Goal: Task Accomplishment & Management: Manage account settings

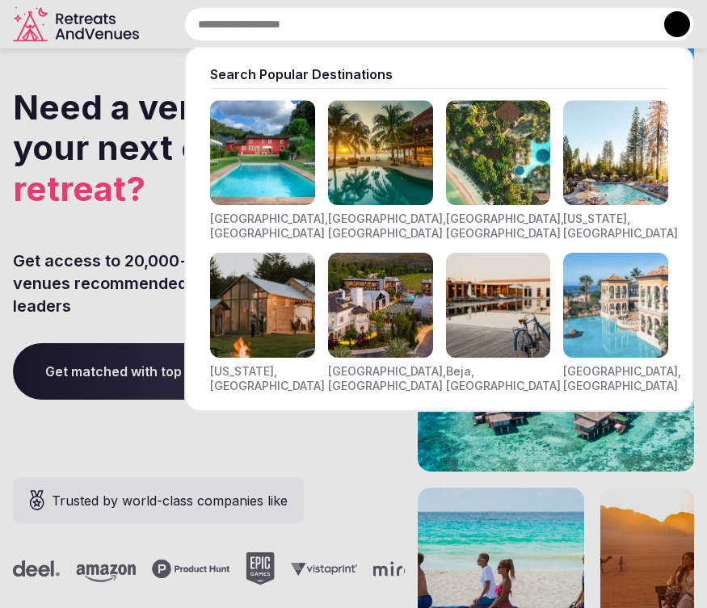
click at [295, 23] on input "text" at bounding box center [439, 24] width 510 height 34
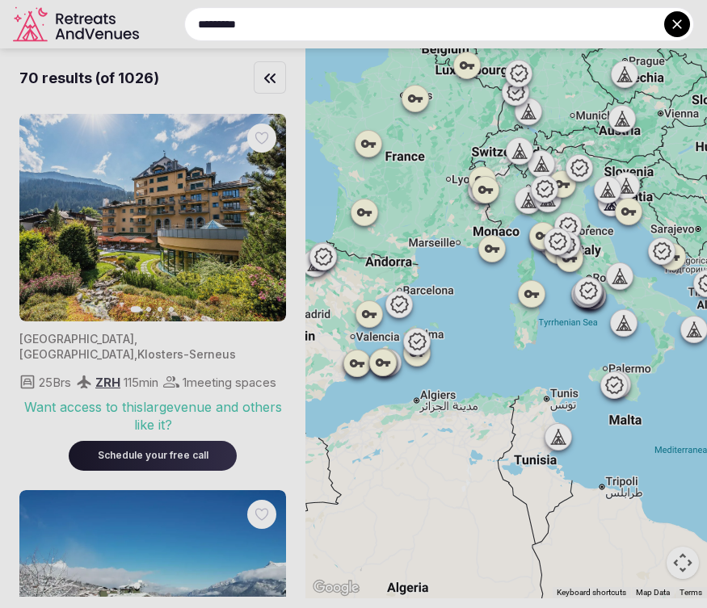
drag, startPoint x: 435, startPoint y: 257, endPoint x: 712, endPoint y: 317, distance: 283.5
click at [706, 317] on html "********* Explore destinations For retreats For venues Resources Let's connect …" at bounding box center [353, 304] width 707 height 608
drag, startPoint x: 462, startPoint y: 490, endPoint x: 608, endPoint y: 493, distance: 145.5
click at [608, 493] on div at bounding box center [353, 304] width 707 height 608
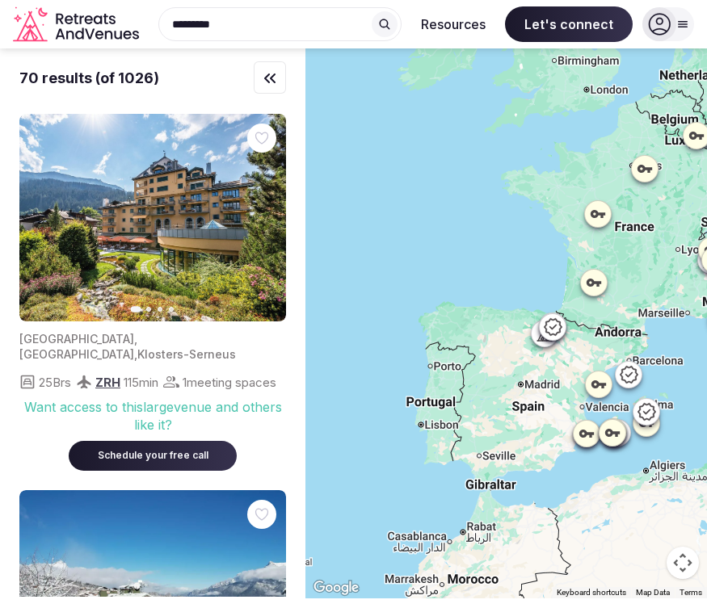
drag, startPoint x: 351, startPoint y: 157, endPoint x: 582, endPoint y: 227, distance: 241.5
click at [582, 227] on div at bounding box center [506, 323] width 402 height 550
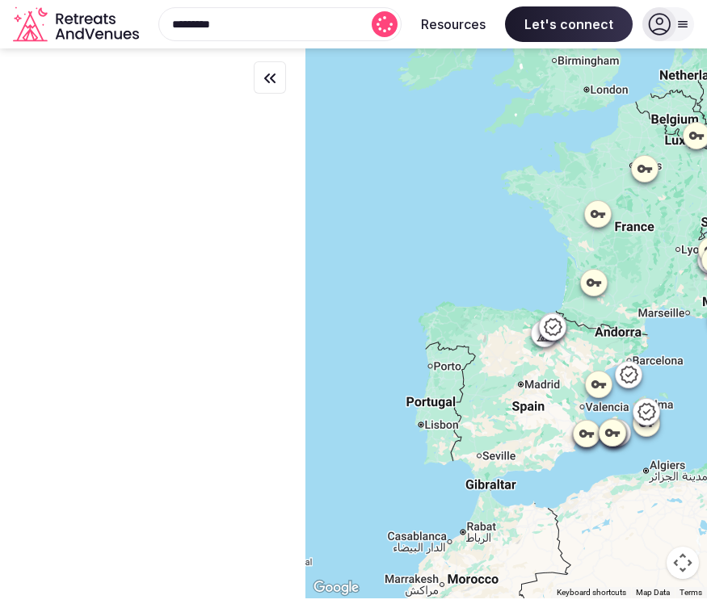
drag, startPoint x: 415, startPoint y: 465, endPoint x: 682, endPoint y: 420, distance: 271.1
click at [682, 420] on div at bounding box center [506, 323] width 402 height 550
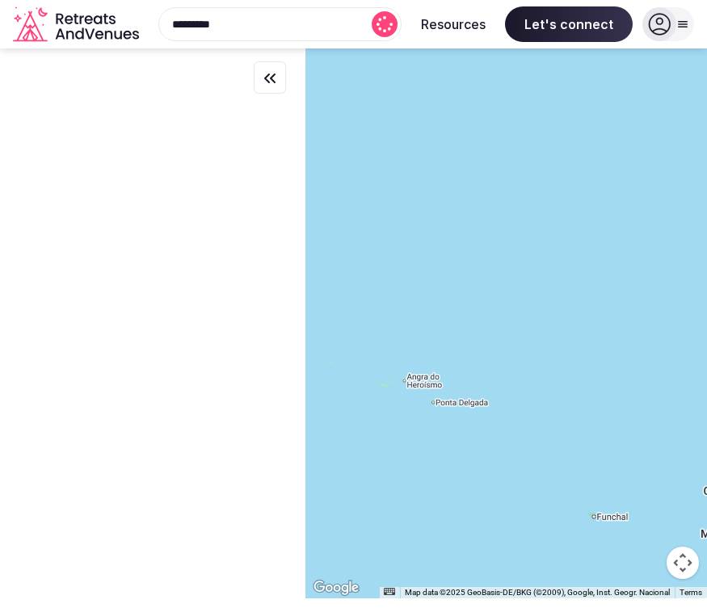
drag, startPoint x: 468, startPoint y: 380, endPoint x: 672, endPoint y: 380, distance: 204.4
click at [672, 380] on div at bounding box center [506, 323] width 402 height 550
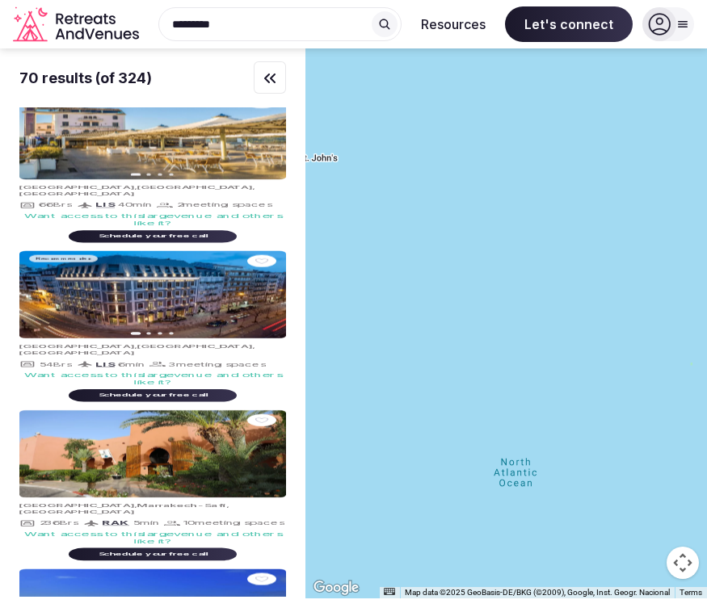
drag, startPoint x: 442, startPoint y: 366, endPoint x: 650, endPoint y: 368, distance: 208.5
click at [650, 368] on div at bounding box center [506, 323] width 402 height 550
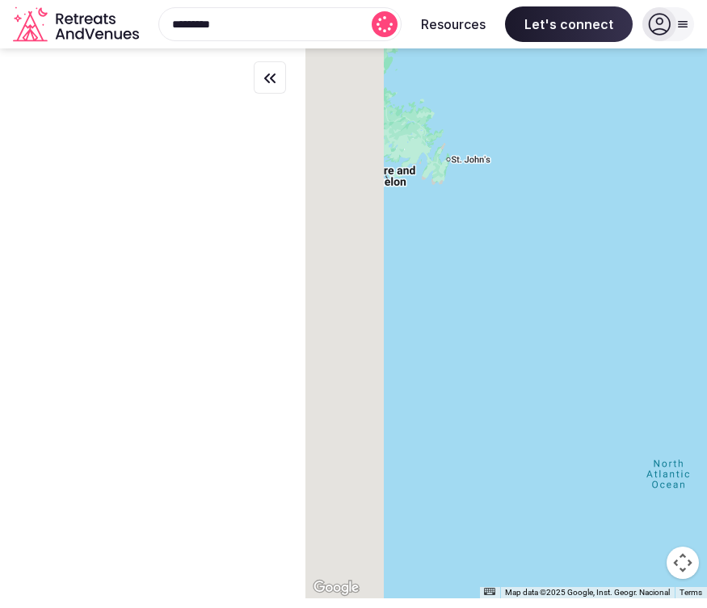
drag, startPoint x: 431, startPoint y: 340, endPoint x: 632, endPoint y: 340, distance: 201.2
click at [632, 340] on div at bounding box center [506, 323] width 402 height 550
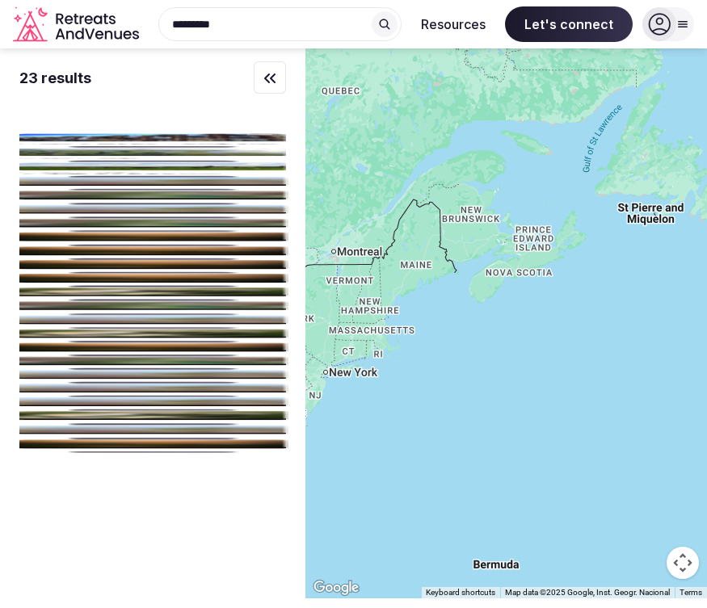
drag, startPoint x: 478, startPoint y: 330, endPoint x: 689, endPoint y: 368, distance: 214.1
click at [689, 368] on div at bounding box center [506, 323] width 402 height 550
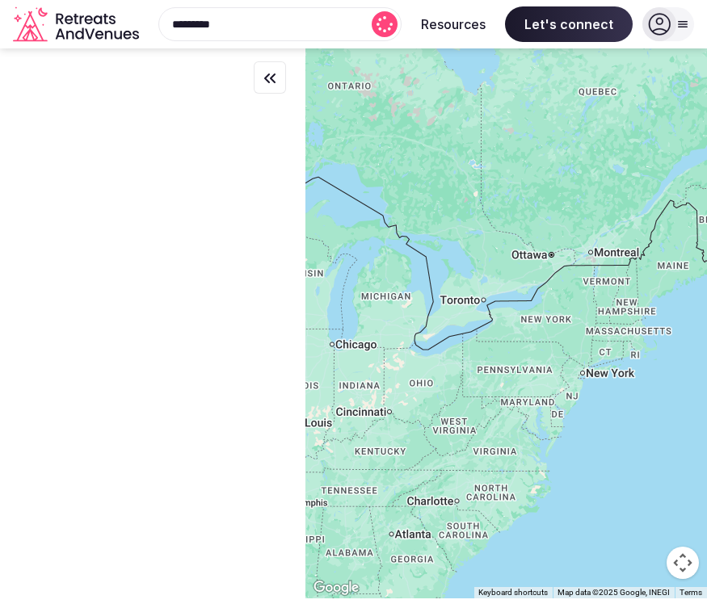
drag, startPoint x: 489, startPoint y: 280, endPoint x: 741, endPoint y: 275, distance: 252.1
click at [706, 275] on html "********* Explore destinations For retreats For venues Resources Let's connect …" at bounding box center [353, 304] width 707 height 608
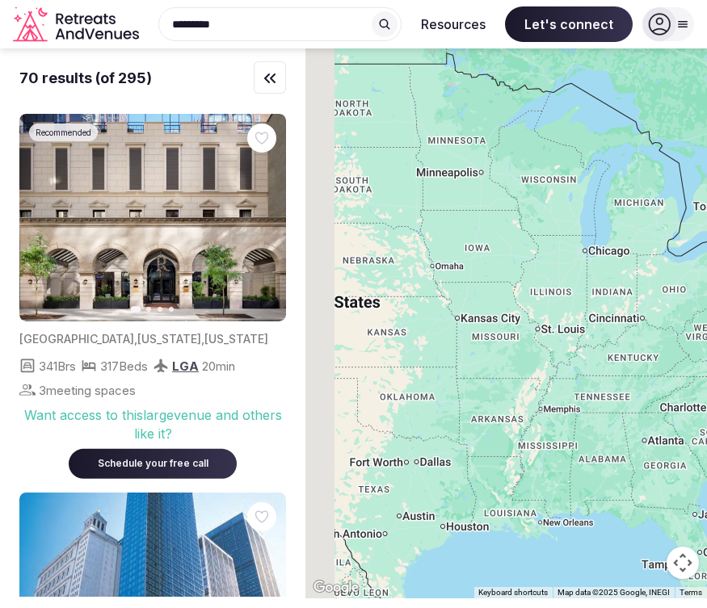
drag, startPoint x: 495, startPoint y: 350, endPoint x: 747, endPoint y: 257, distance: 268.7
click at [706, 257] on html "********* Explore destinations For retreats For venues Resources Let's connect …" at bounding box center [353, 304] width 707 height 608
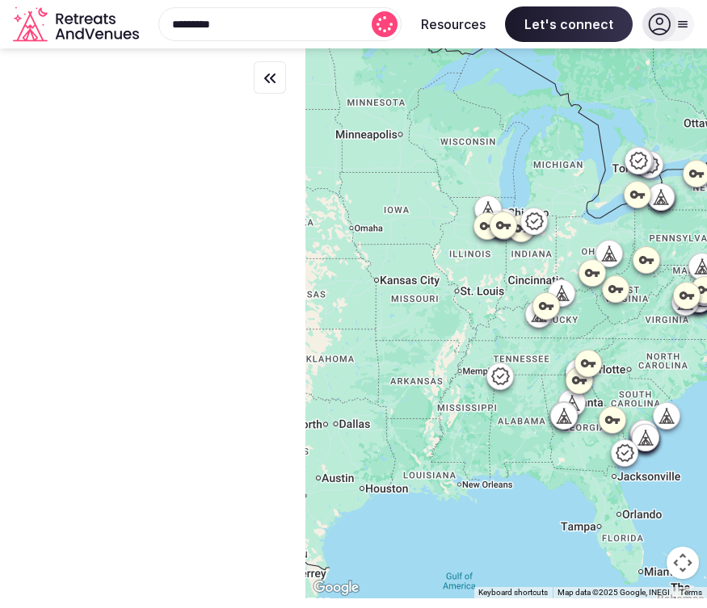
drag, startPoint x: 568, startPoint y: 361, endPoint x: 469, endPoint y: 315, distance: 108.8
click at [469, 315] on div at bounding box center [506, 323] width 402 height 550
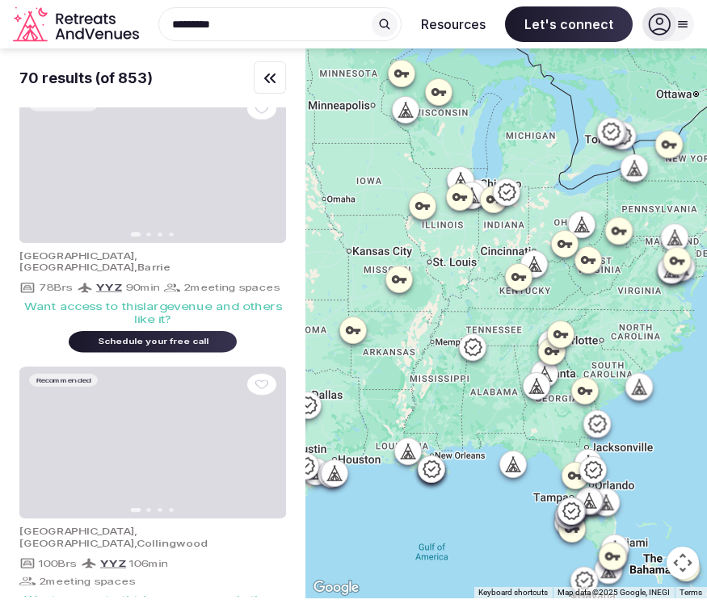
drag, startPoint x: 422, startPoint y: 356, endPoint x: 399, endPoint y: 333, distance: 32.6
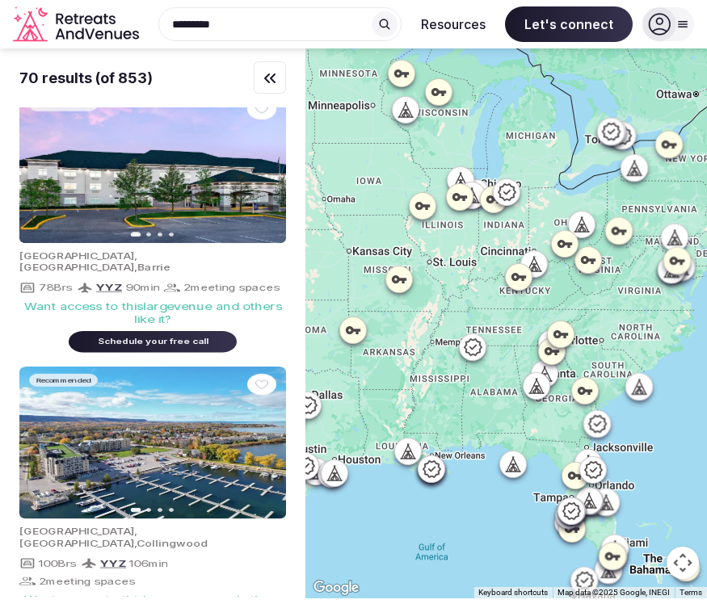
click at [399, 333] on div at bounding box center [506, 323] width 402 height 550
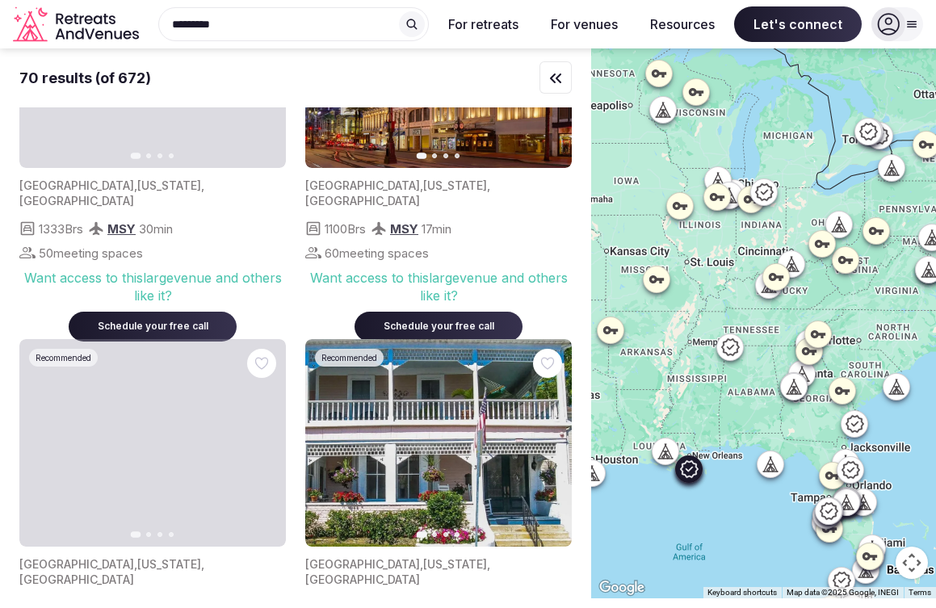
scroll to position [917, 0]
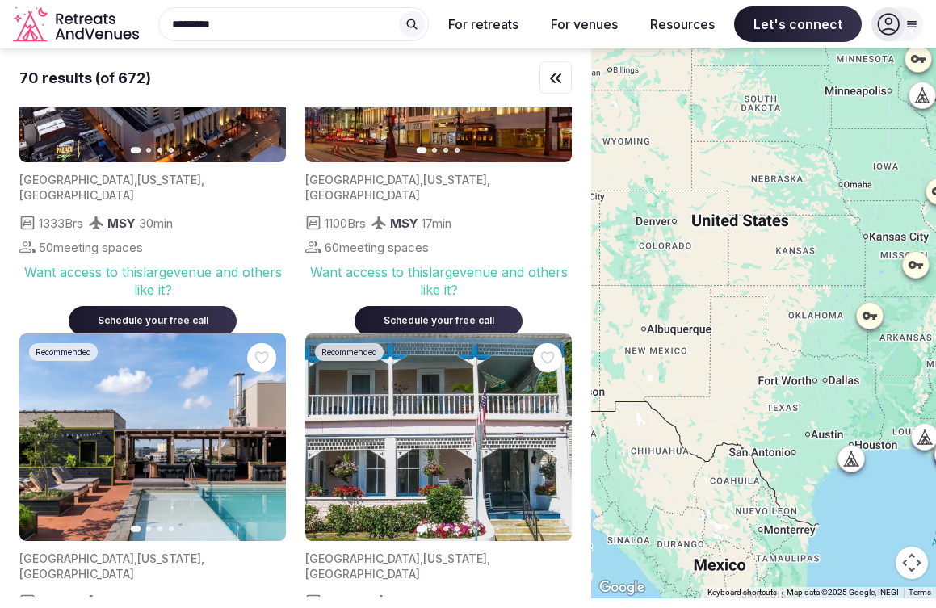
drag, startPoint x: 652, startPoint y: 377, endPoint x: 911, endPoint y: 363, distance: 259.7
click at [706, 363] on div at bounding box center [763, 323] width 345 height 550
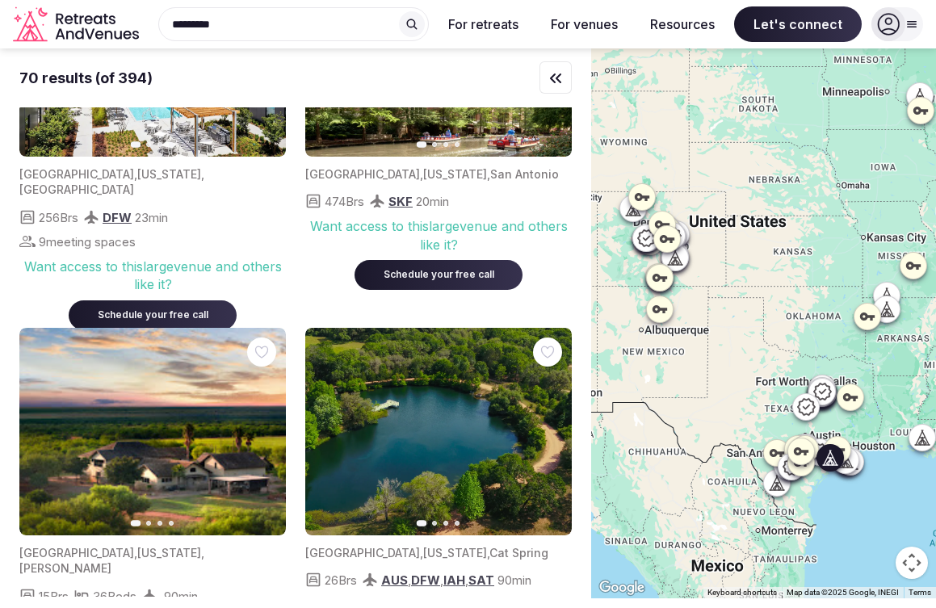
scroll to position [167, 0]
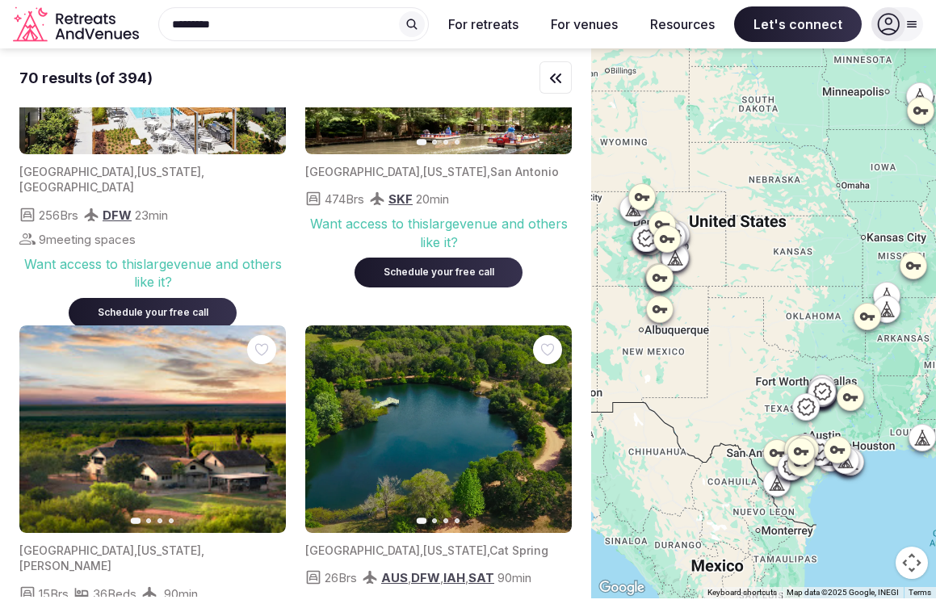
click at [311, 27] on div "*********" at bounding box center [287, 24] width 284 height 34
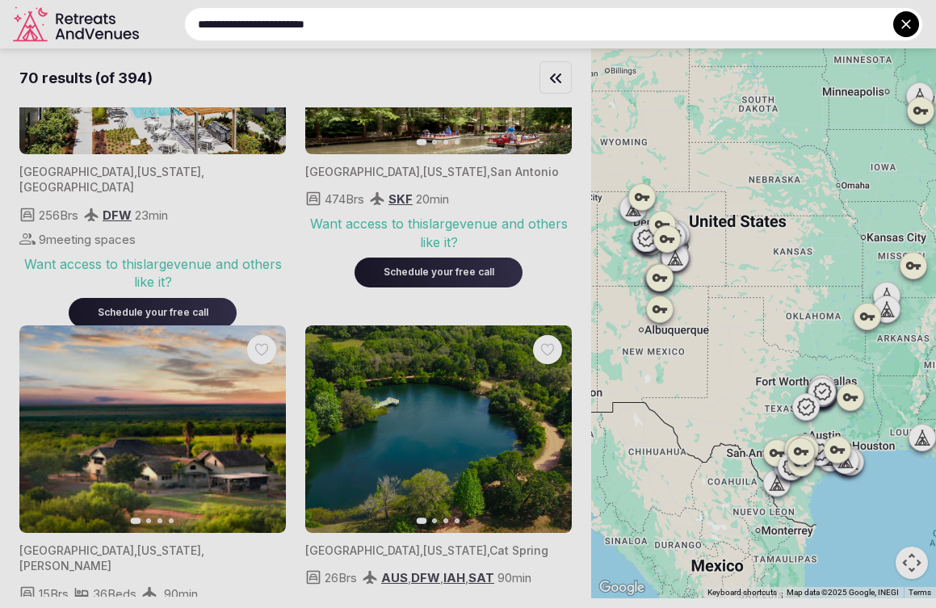
type input "**********"
click at [416, 26] on input "**********" at bounding box center [553, 24] width 739 height 34
click at [392, 23] on input "**********" at bounding box center [553, 24] width 739 height 34
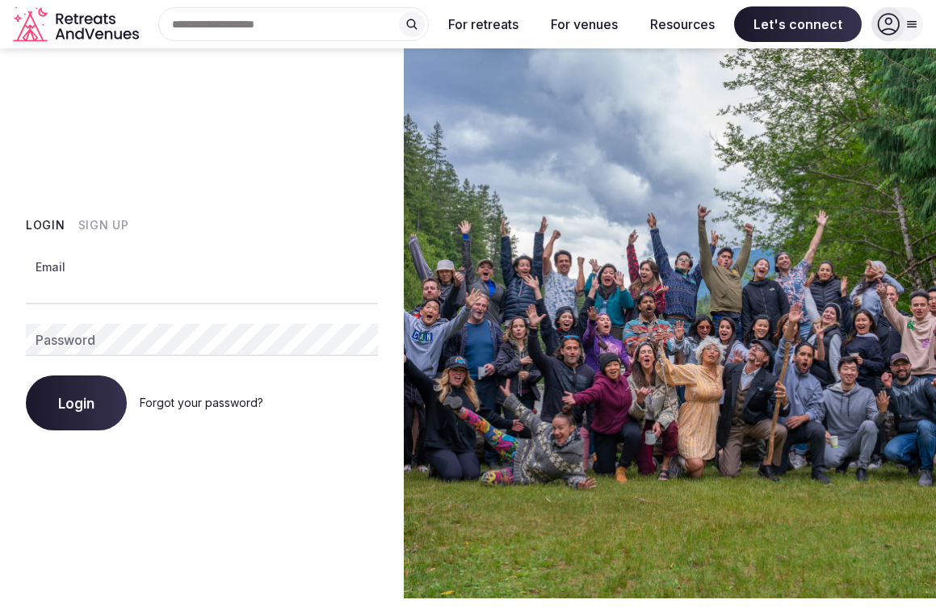
click at [104, 288] on input "Email" at bounding box center [202, 288] width 352 height 32
paste input "**********"
type input "**********"
click at [181, 217] on div "Login Sign Up" at bounding box center [202, 225] width 352 height 16
click at [73, 409] on span "Login" at bounding box center [76, 403] width 36 height 16
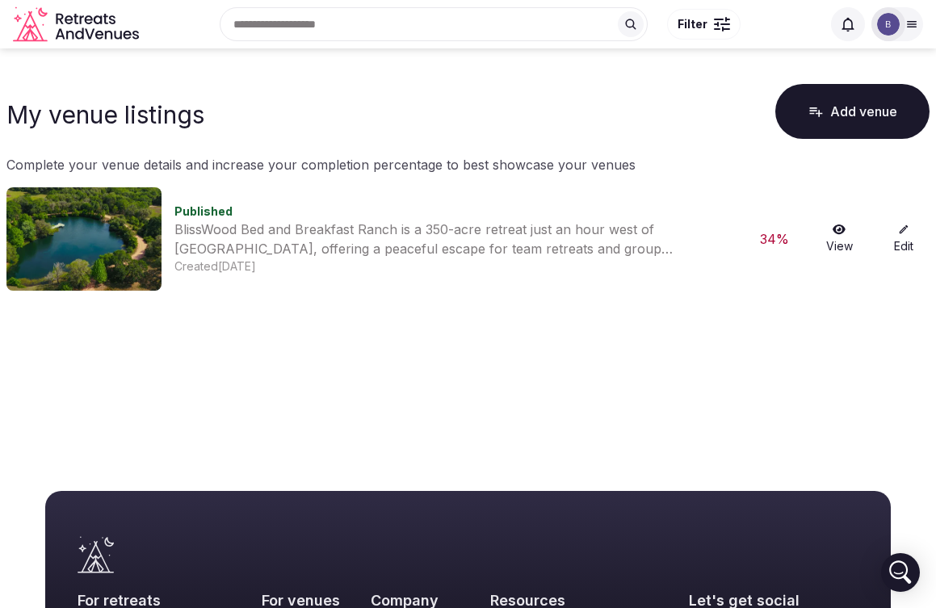
click at [840, 228] on icon at bounding box center [839, 230] width 13 height 10
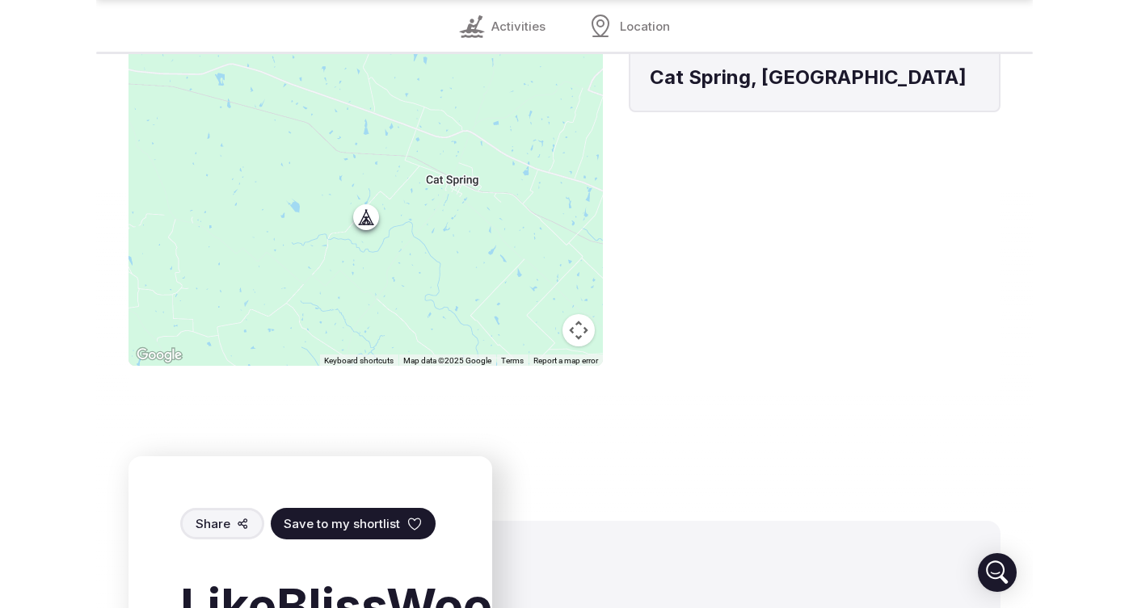
scroll to position [2914, 0]
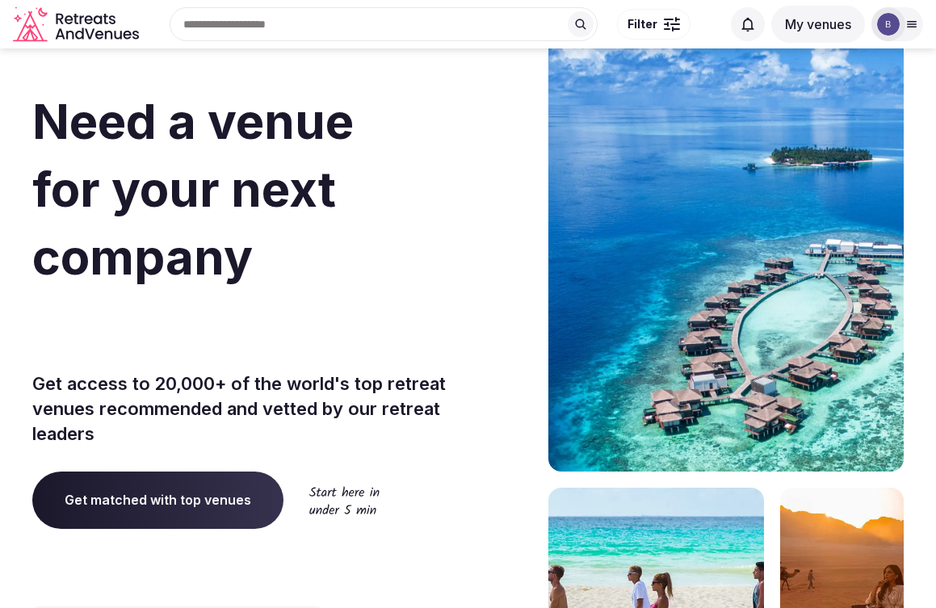
click at [304, 18] on div "Search Popular Destinations [GEOGRAPHIC_DATA], [GEOGRAPHIC_DATA] [GEOGRAPHIC_DA…" at bounding box center [433, 23] width 576 height 69
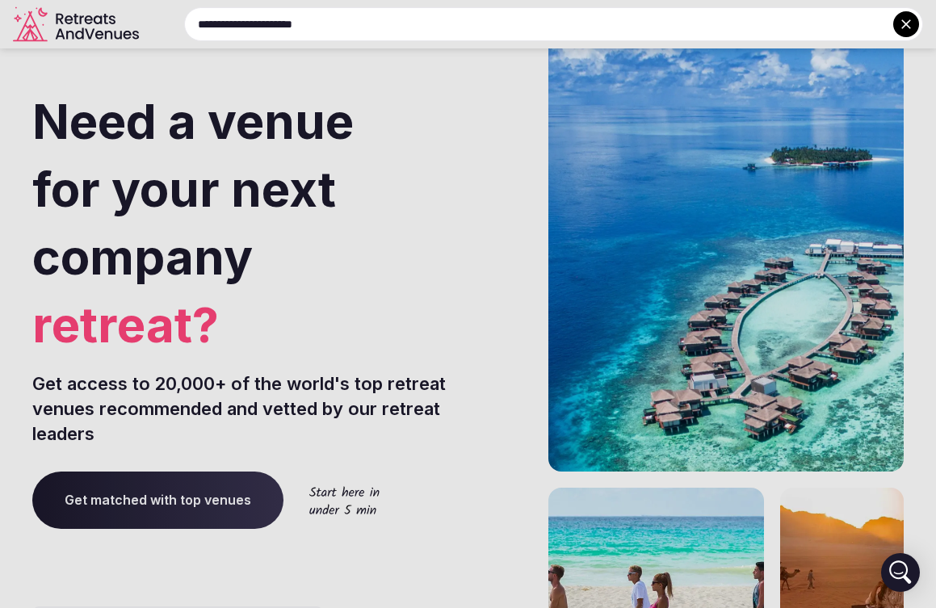
click at [262, 28] on input "**********" at bounding box center [553, 24] width 739 height 34
click at [364, 26] on input "**********" at bounding box center [553, 24] width 739 height 34
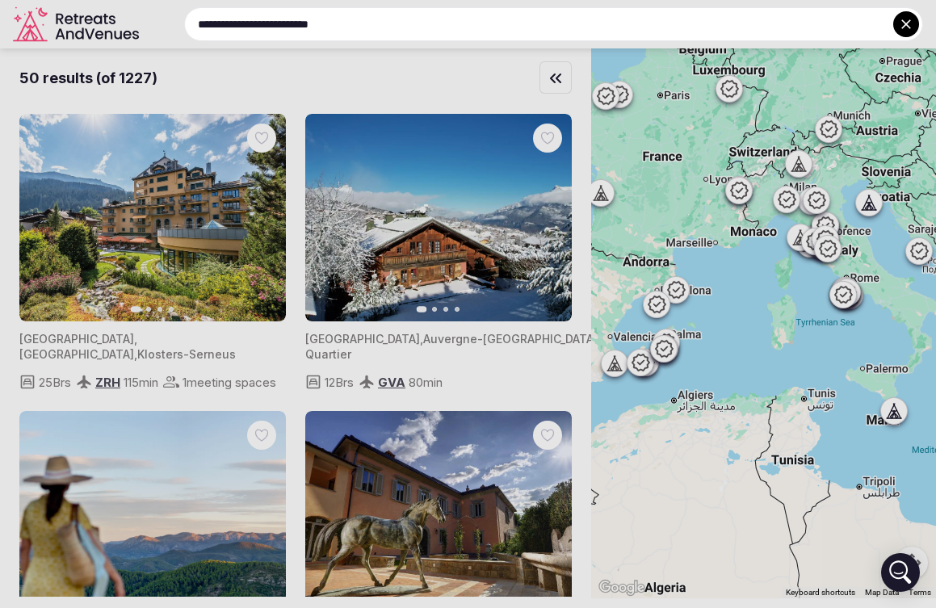
type input "**********"
drag, startPoint x: 733, startPoint y: 425, endPoint x: 990, endPoint y: 420, distance: 257.0
click at [936, 420] on html "**********" at bounding box center [468, 304] width 936 height 608
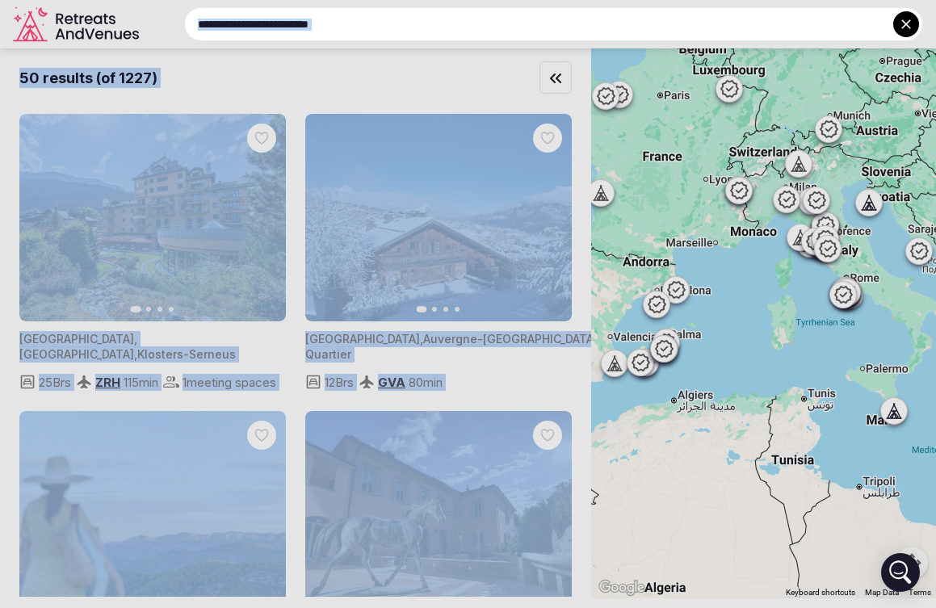
click at [553, 78] on div at bounding box center [468, 304] width 936 height 608
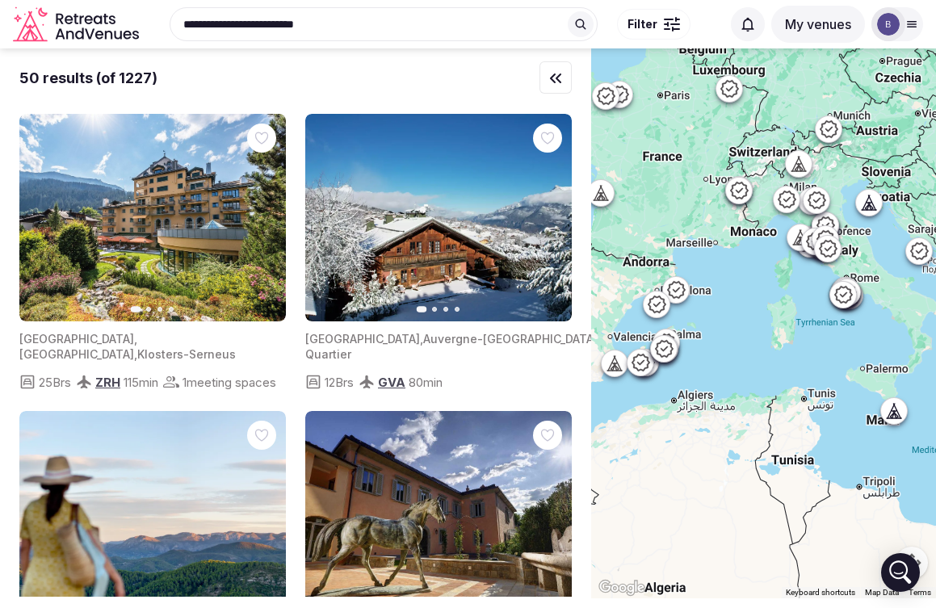
click at [579, 24] on icon at bounding box center [580, 24] width 13 height 13
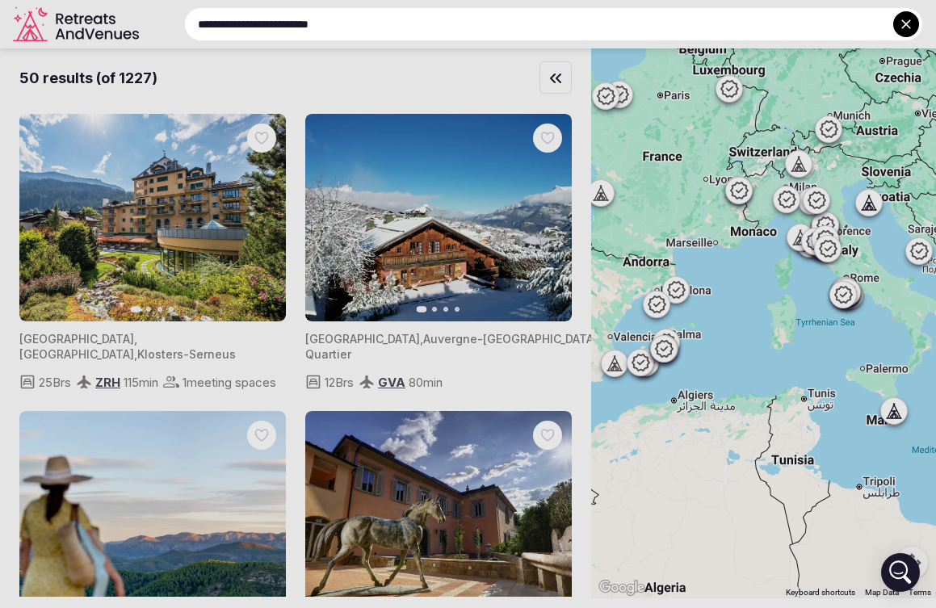
click at [560, 28] on input "**********" at bounding box center [553, 24] width 739 height 34
click at [547, 82] on div at bounding box center [468, 304] width 936 height 608
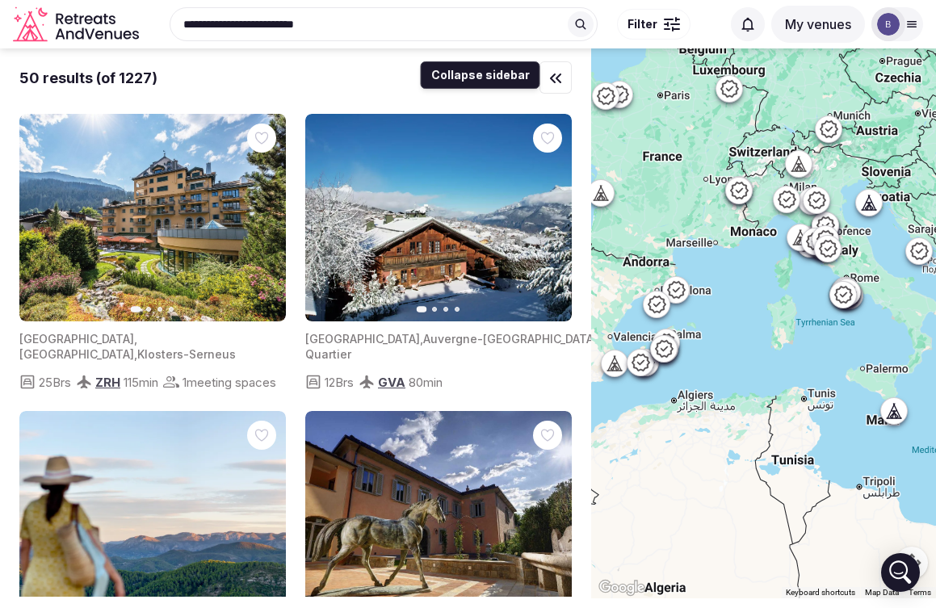
click at [560, 82] on icon "button" at bounding box center [556, 78] width 10 height 8
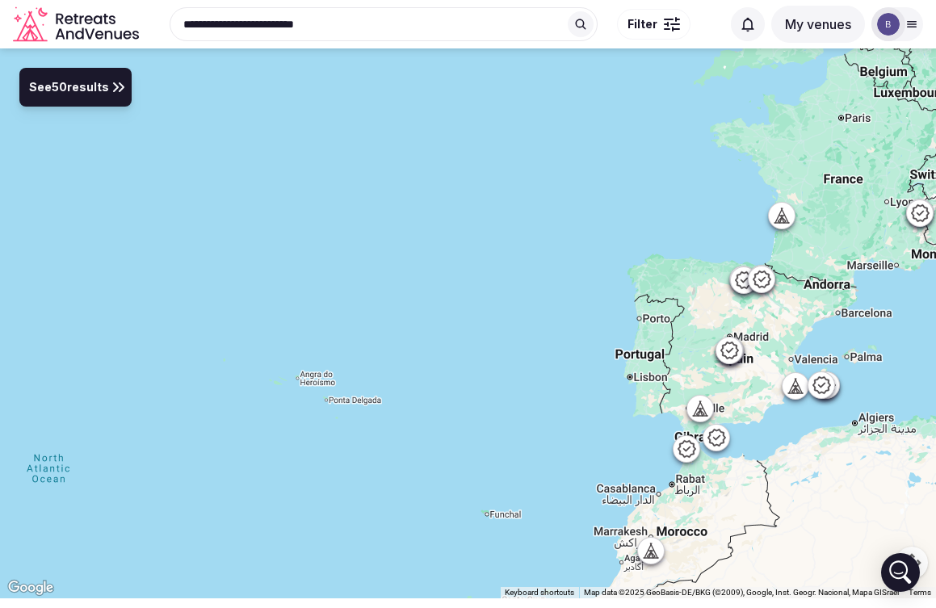
drag, startPoint x: 279, startPoint y: 290, endPoint x: 759, endPoint y: 313, distance: 480.5
click at [759, 313] on div at bounding box center [468, 323] width 936 height 550
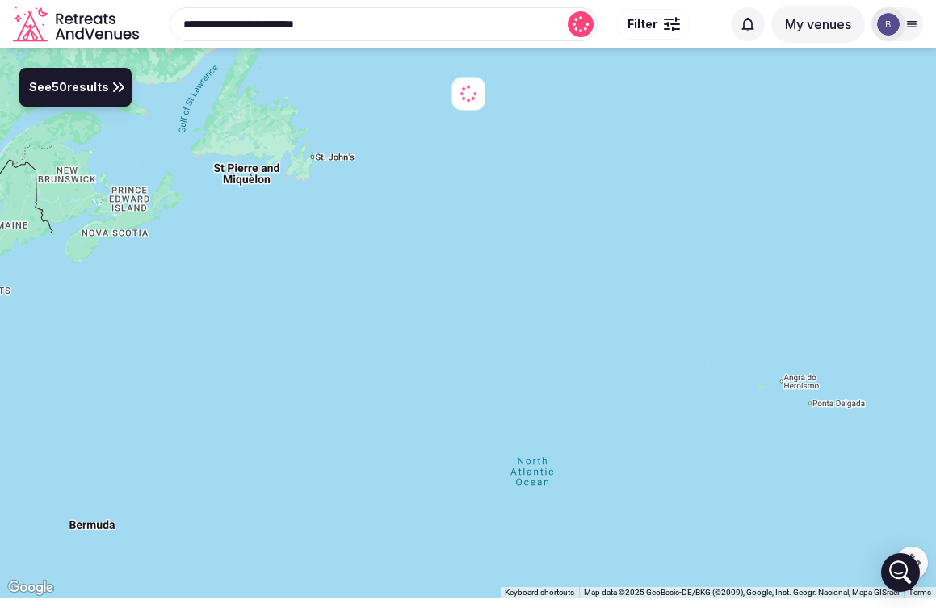
drag, startPoint x: 427, startPoint y: 316, endPoint x: 901, endPoint y: 316, distance: 473.5
click at [902, 316] on div at bounding box center [468, 323] width 936 height 550
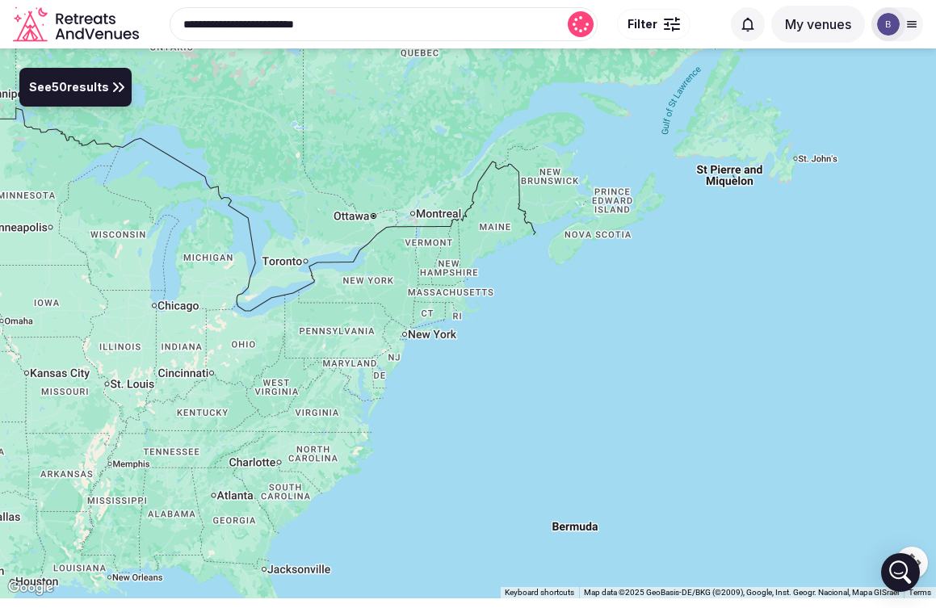
drag, startPoint x: 377, startPoint y: 299, endPoint x: 836, endPoint y: 305, distance: 459.0
click at [836, 305] on div at bounding box center [468, 323] width 936 height 550
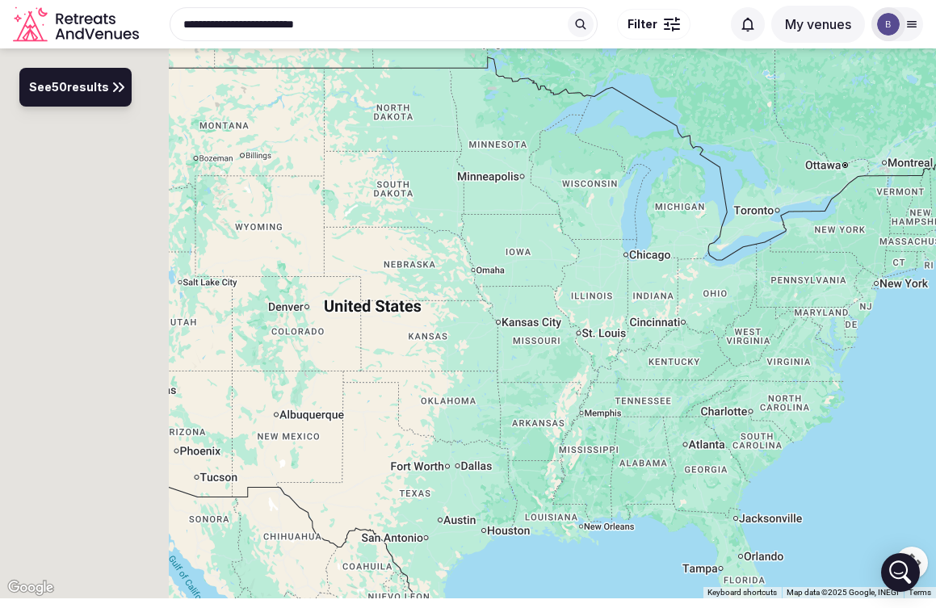
drag, startPoint x: 345, startPoint y: 272, endPoint x: 780, endPoint y: 214, distance: 438.6
click at [780, 214] on div at bounding box center [468, 323] width 936 height 550
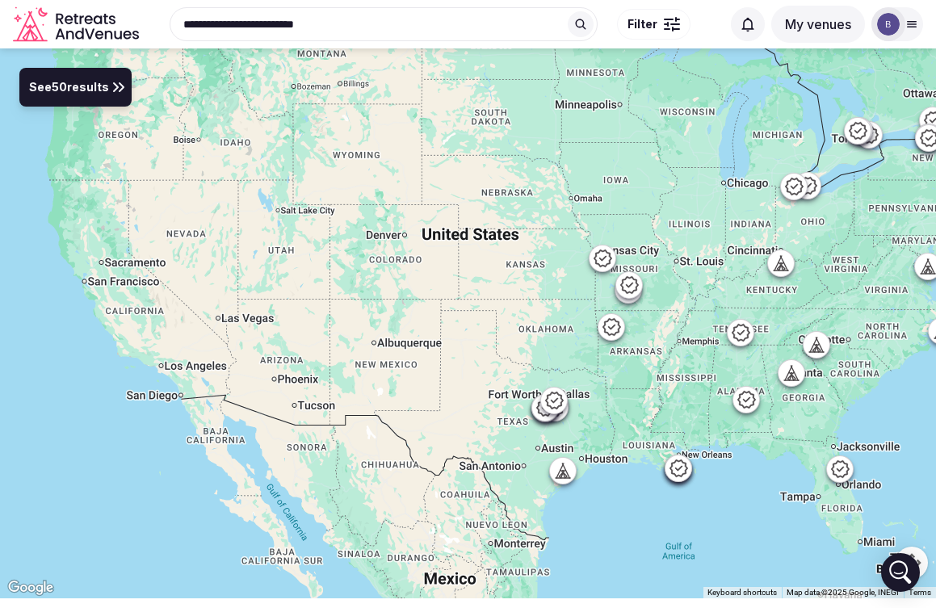
drag, startPoint x: 439, startPoint y: 433, endPoint x: 537, endPoint y: 360, distance: 123.0
click at [538, 360] on div at bounding box center [468, 323] width 936 height 550
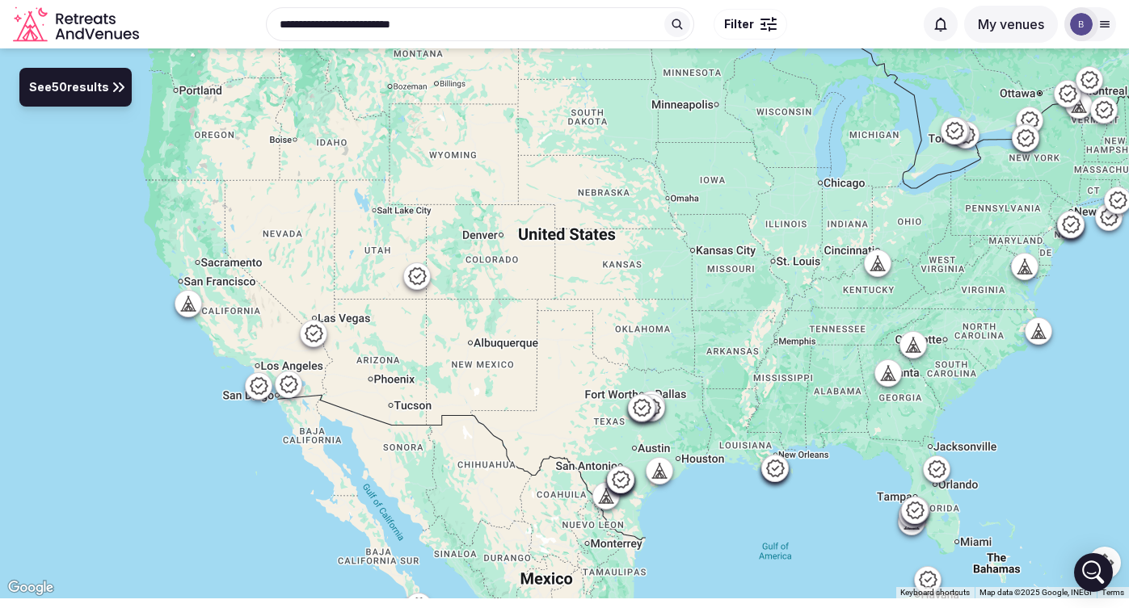
click at [32, 17] on icon "Retreats and Venues company logo" at bounding box center [31, 26] width 36 height 31
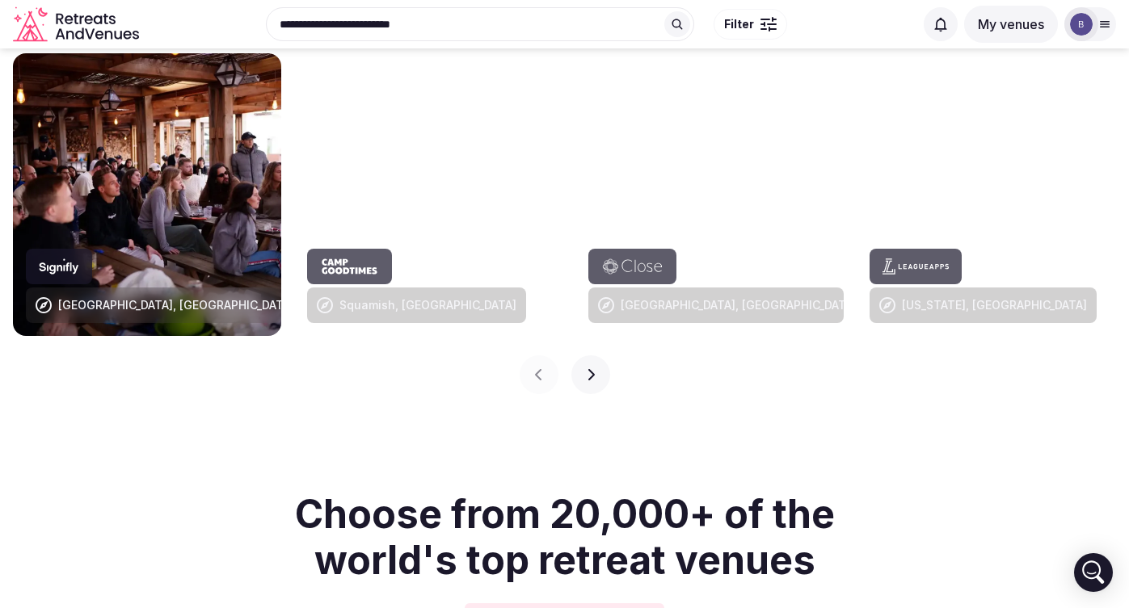
scroll to position [1521, 0]
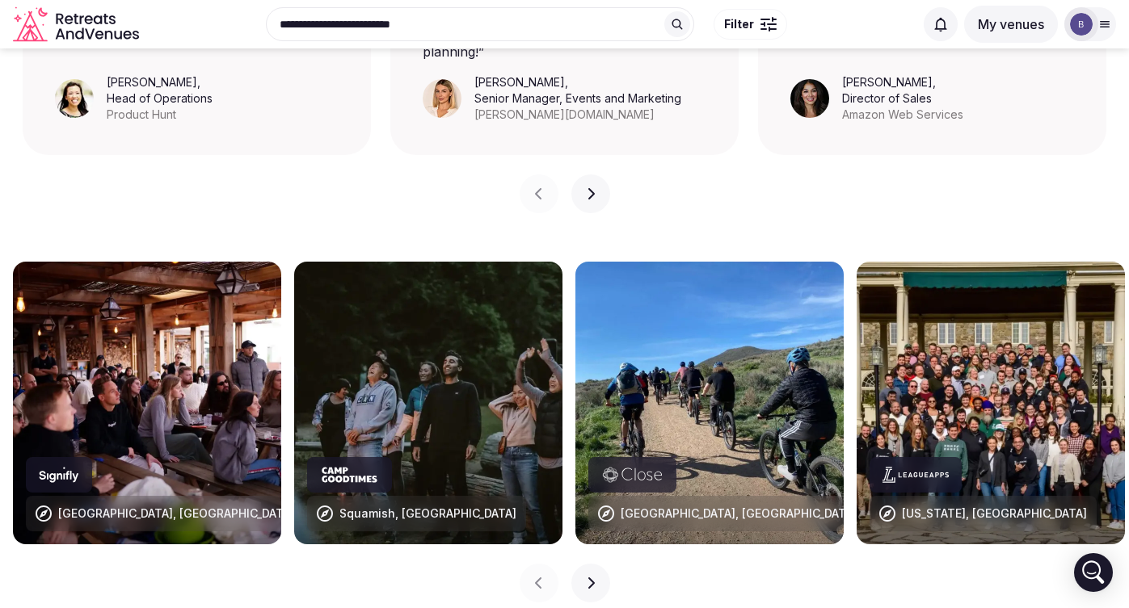
click at [96, 28] on icon "Retreats and Venues company logo" at bounding box center [77, 24] width 129 height 36
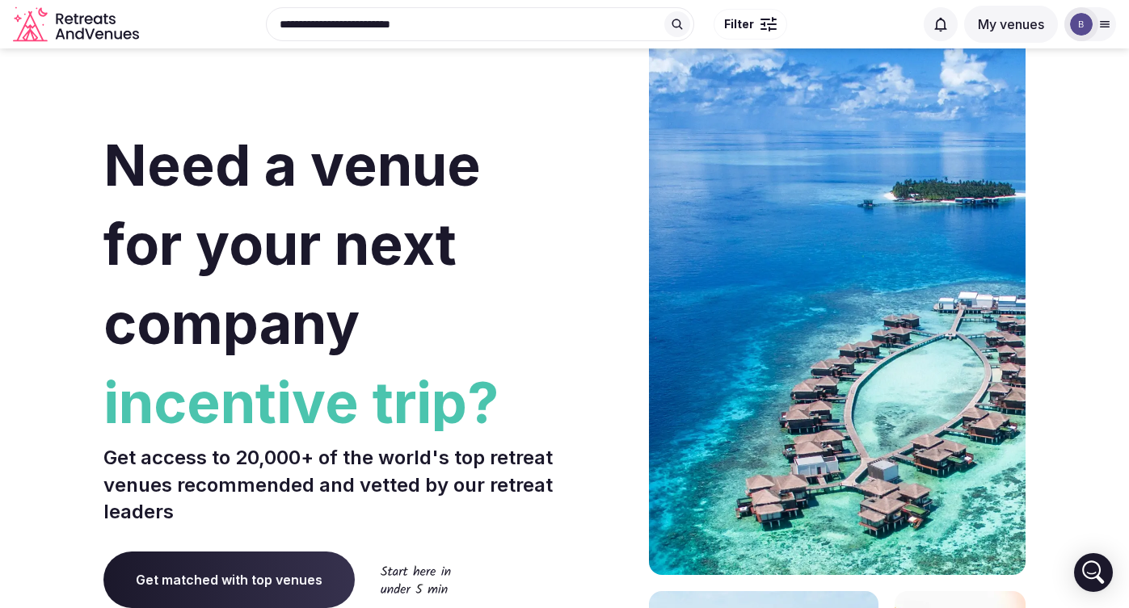
click at [936, 23] on icon at bounding box center [940, 24] width 16 height 16
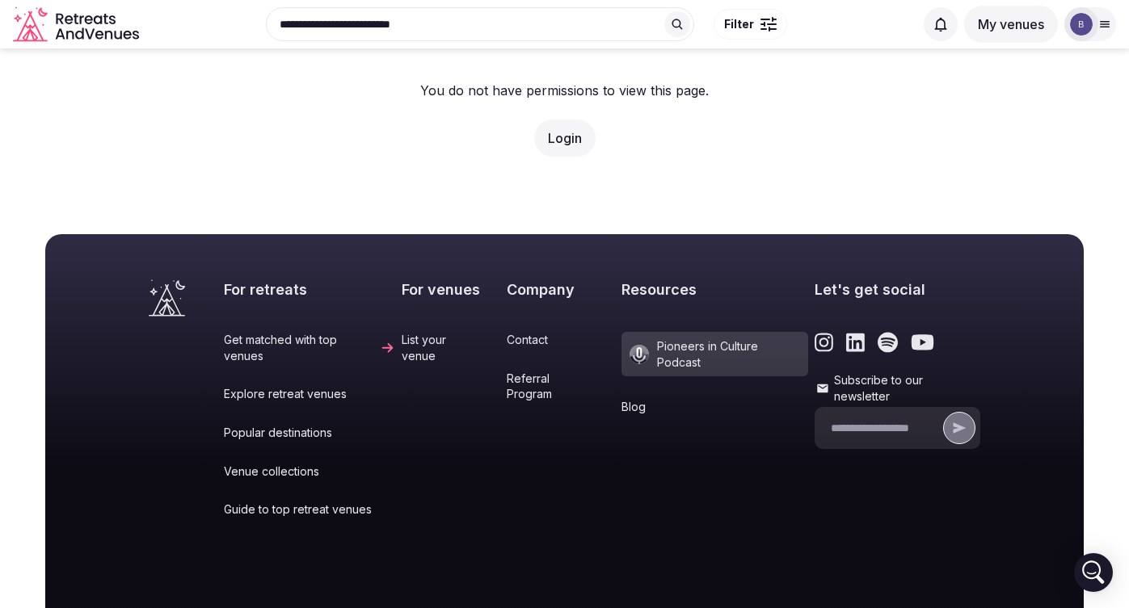
click at [936, 29] on icon at bounding box center [1104, 24] width 13 height 13
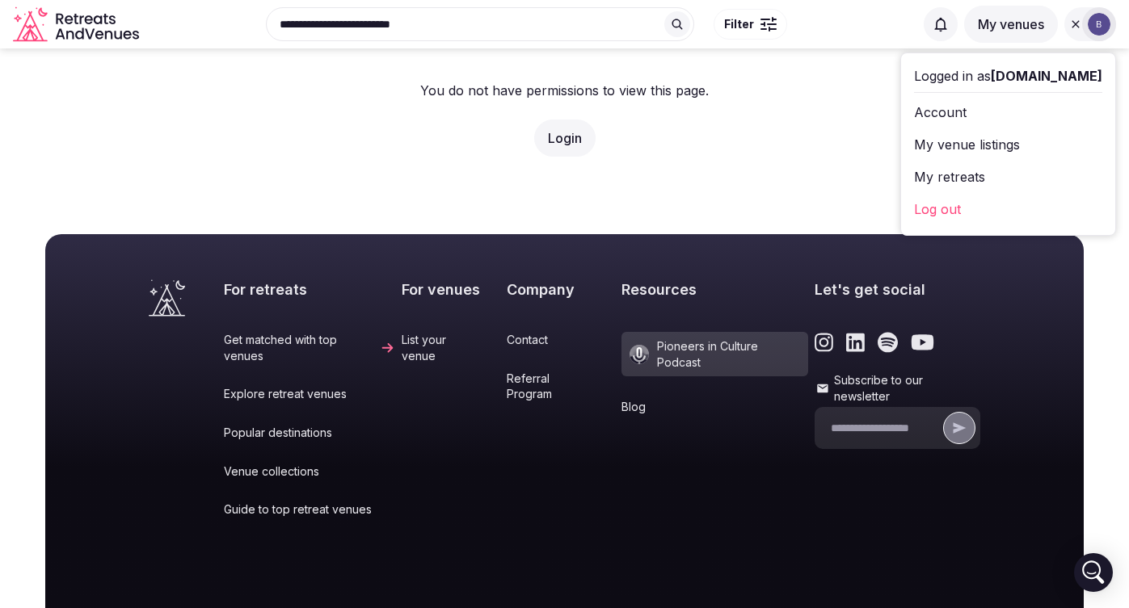
click at [936, 25] on button "My venues" at bounding box center [1011, 24] width 94 height 37
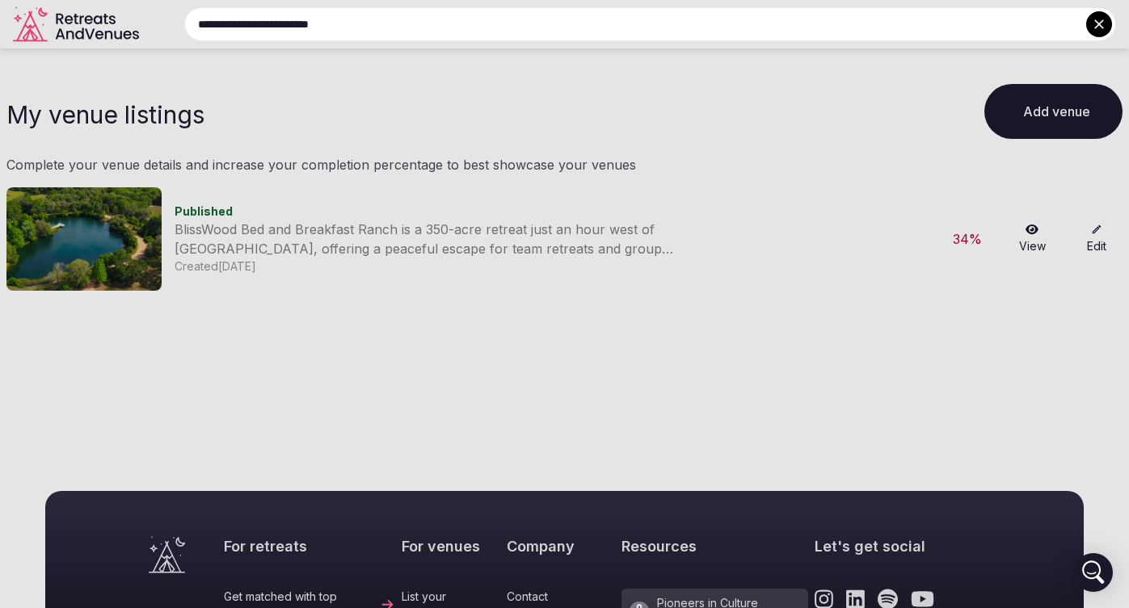
click at [486, 26] on input "**********" at bounding box center [650, 24] width 932 height 34
click at [488, 26] on input "**********" at bounding box center [650, 24] width 932 height 34
click at [238, 135] on div at bounding box center [564, 304] width 1129 height 608
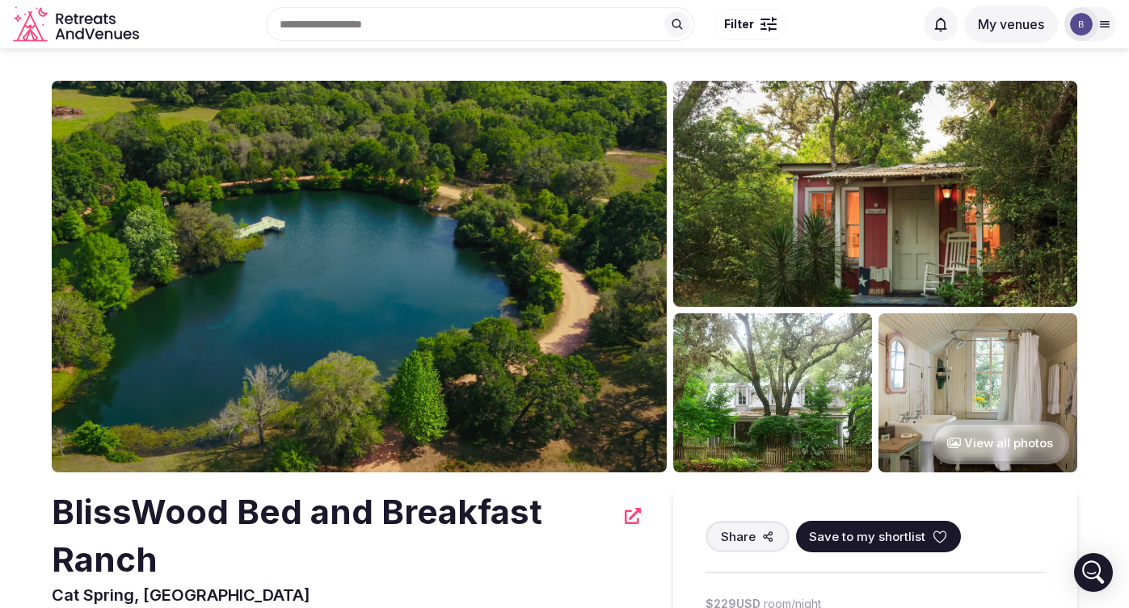
click at [776, 297] on img at bounding box center [875, 194] width 404 height 226
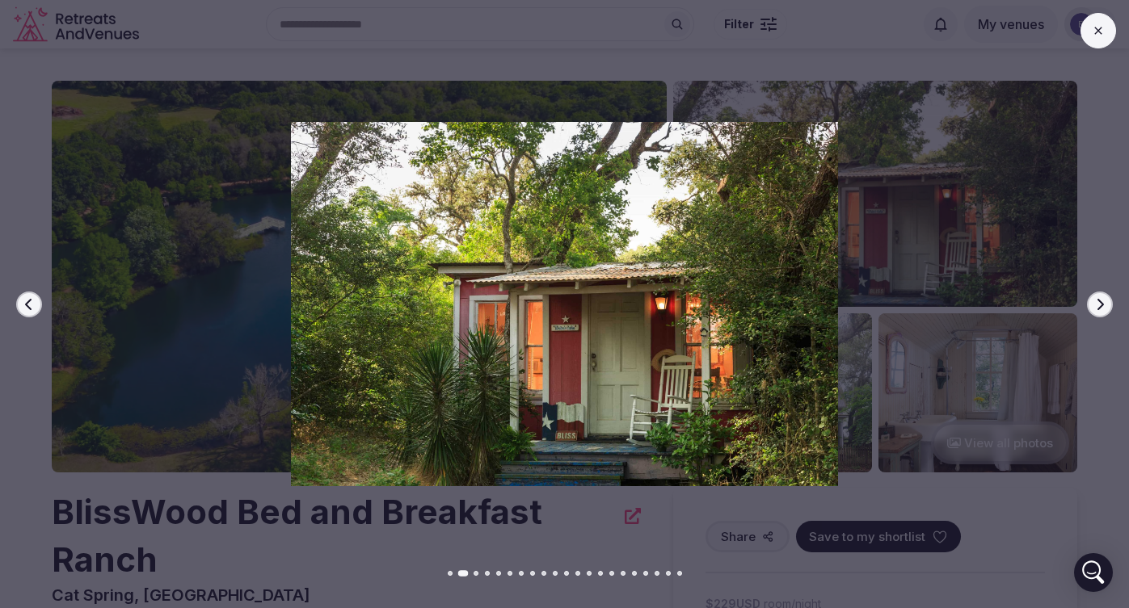
click at [913, 118] on div "Previous slide Next slide" at bounding box center [564, 304] width 1129 height 608
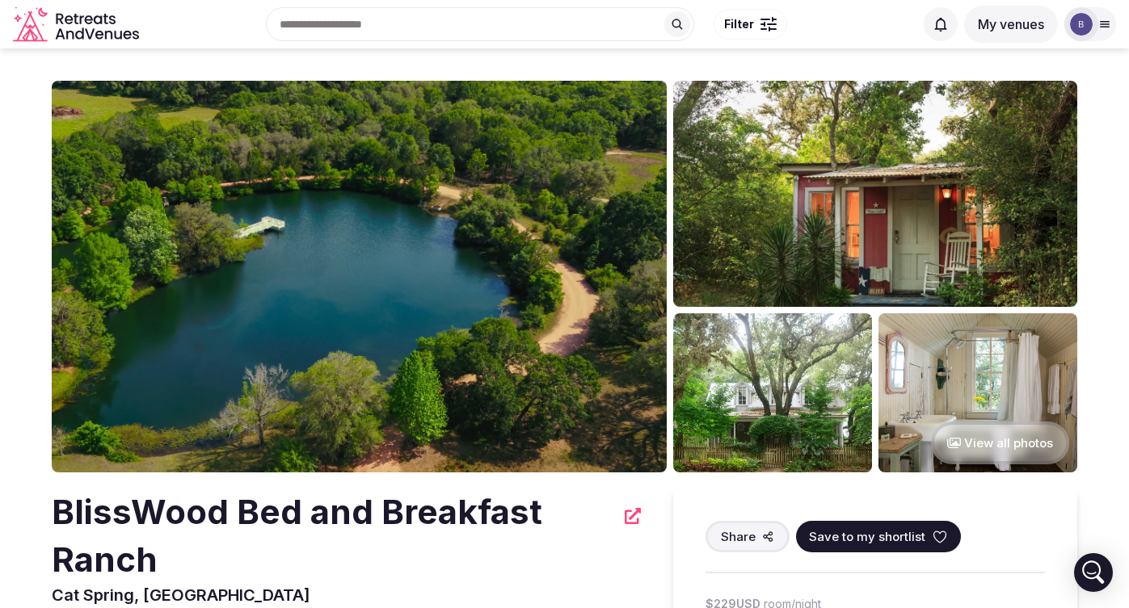
click at [1071, 26] on img at bounding box center [1081, 24] width 23 height 23
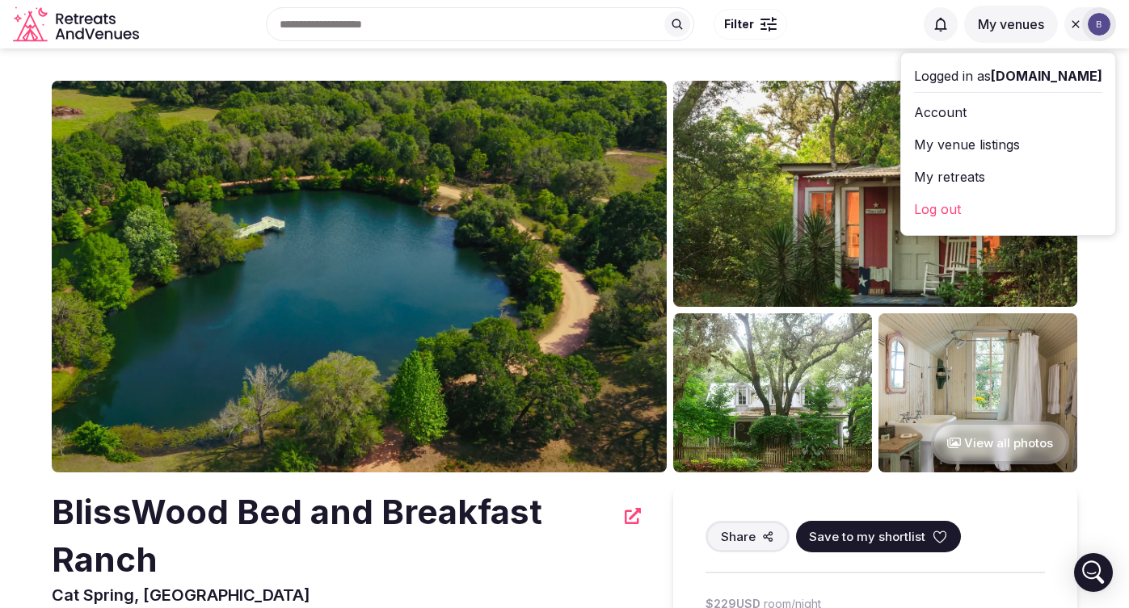
click at [1000, 148] on link "My venue listings" at bounding box center [1008, 145] width 188 height 26
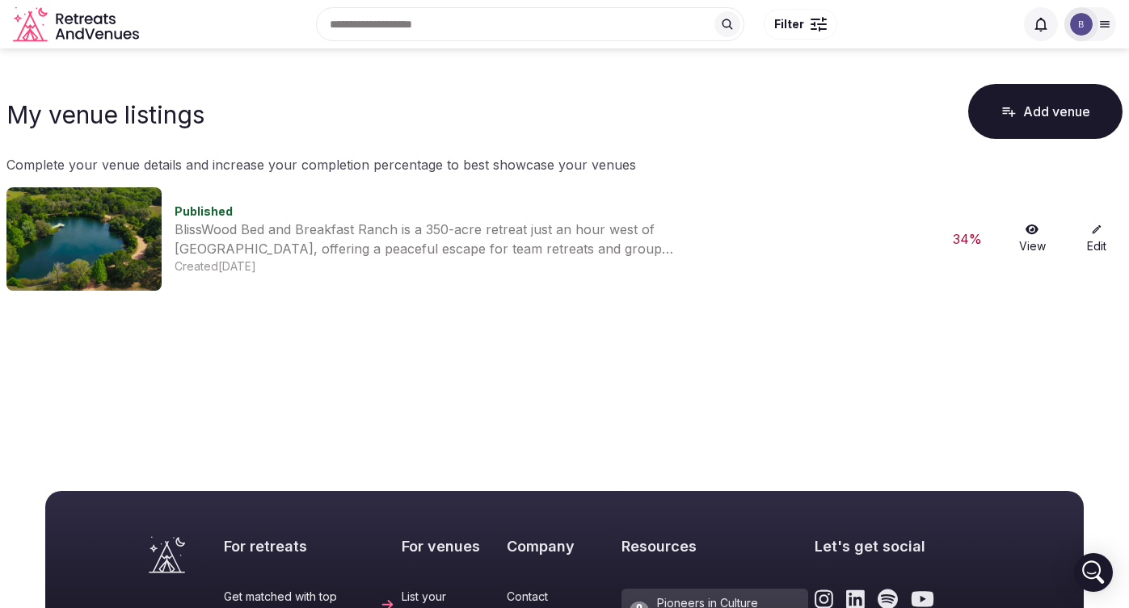
click at [1100, 236] on link "Edit" at bounding box center [1097, 239] width 52 height 31
click at [1094, 237] on link "Edit" at bounding box center [1097, 239] width 52 height 31
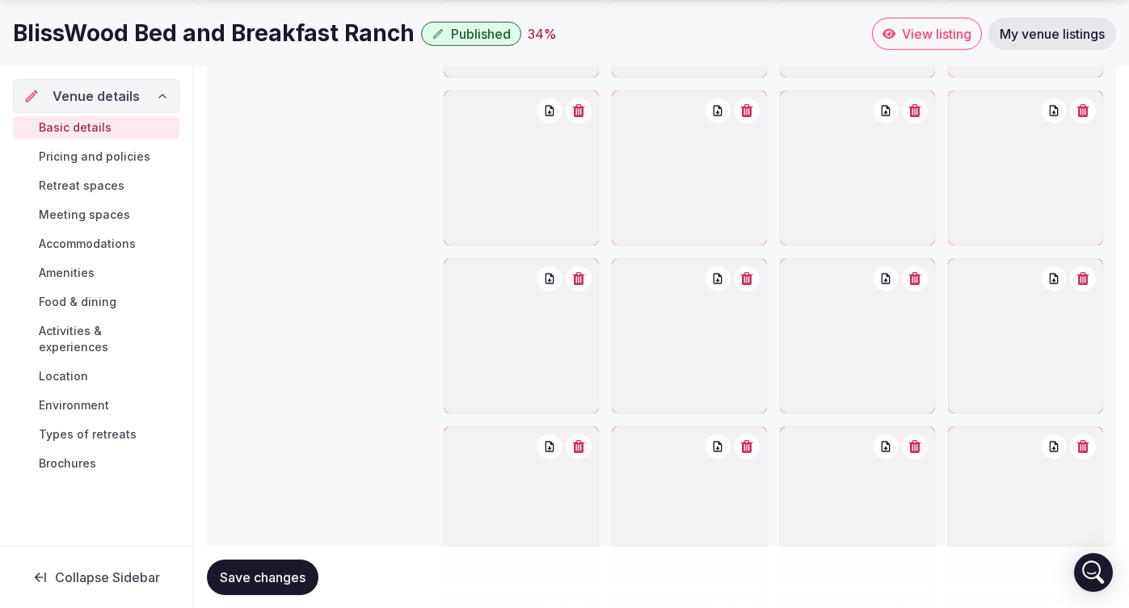
scroll to position [2283, 0]
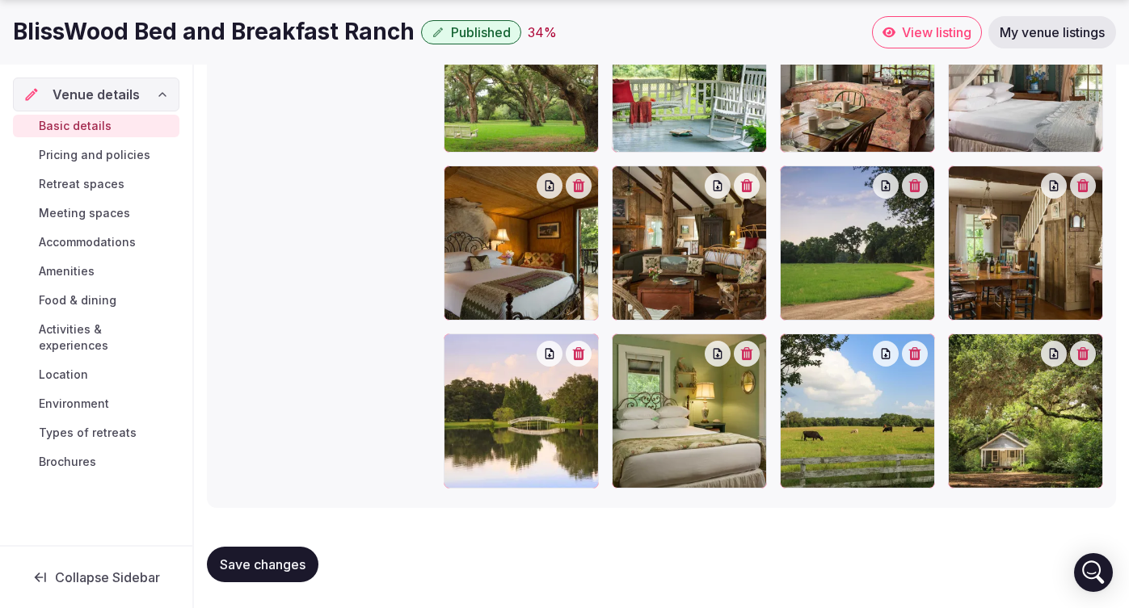
click at [90, 161] on span "Pricing and policies" at bounding box center [95, 155] width 112 height 16
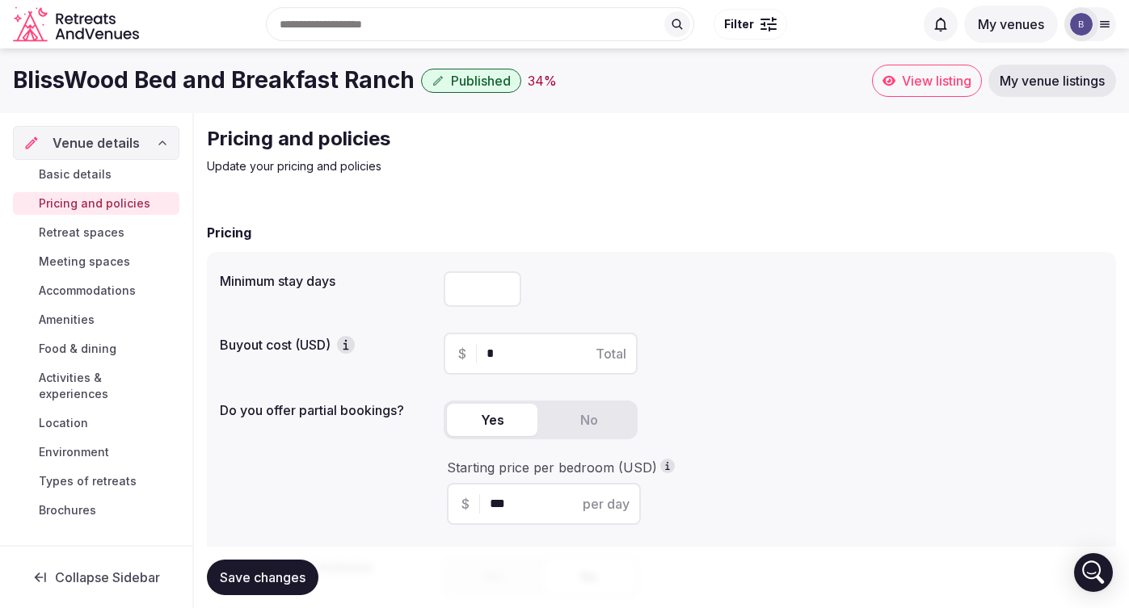
click at [83, 229] on span "Retreat spaces" at bounding box center [82, 233] width 86 height 16
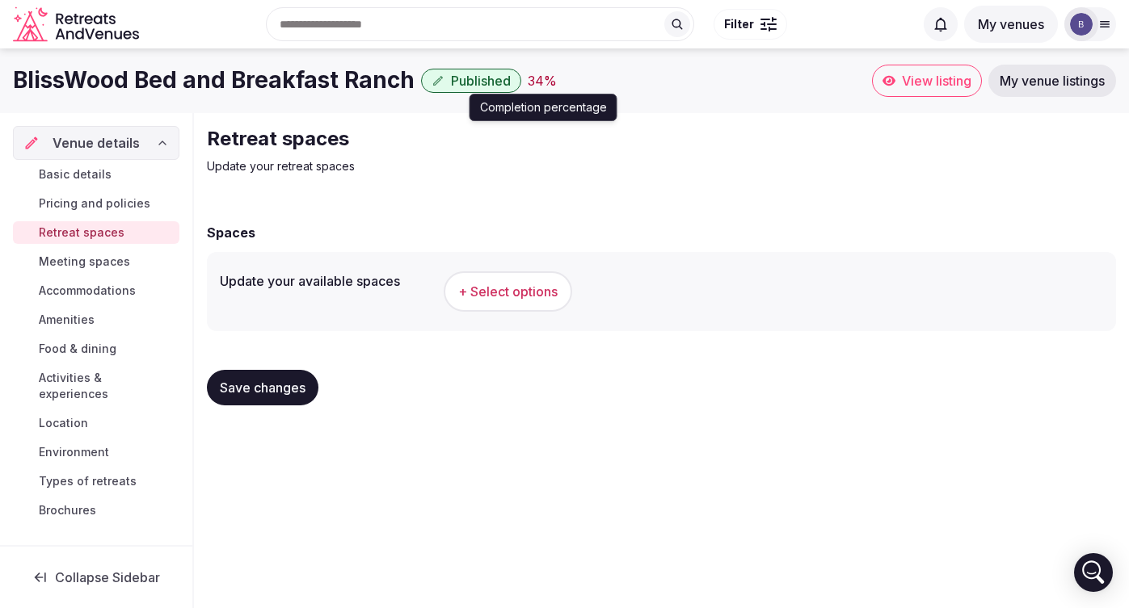
click at [533, 81] on div "34 %" at bounding box center [542, 80] width 29 height 19
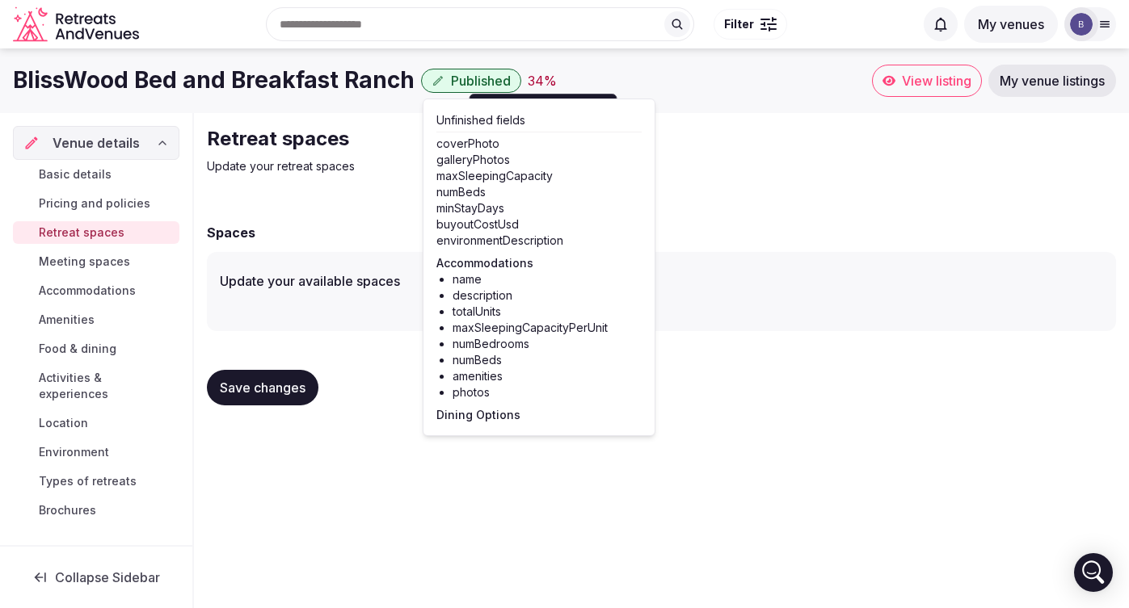
click at [782, 221] on div "Spaces Update your available spaces + Select options Save changes" at bounding box center [661, 313] width 909 height 212
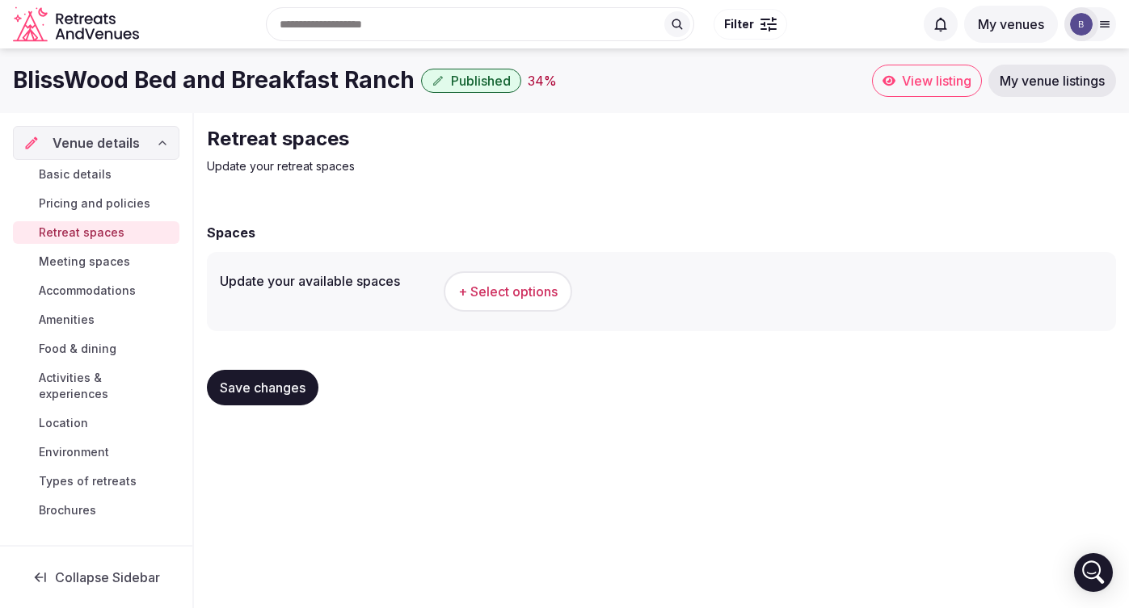
click at [90, 174] on span "Basic details" at bounding box center [75, 174] width 73 height 16
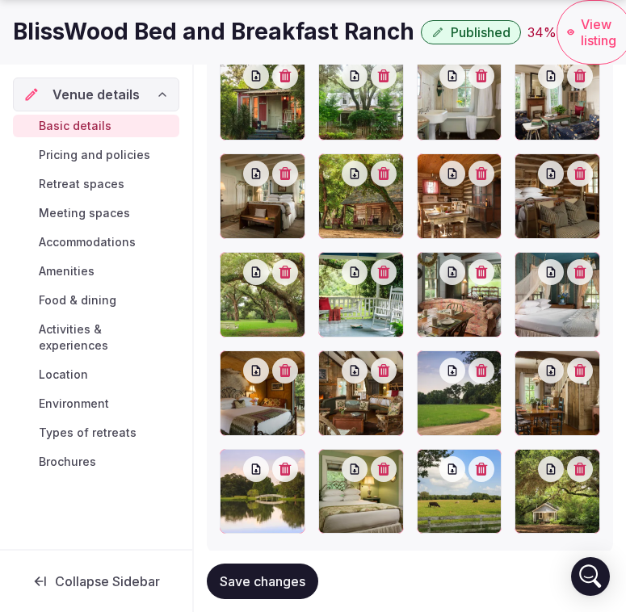
scroll to position [2205, 0]
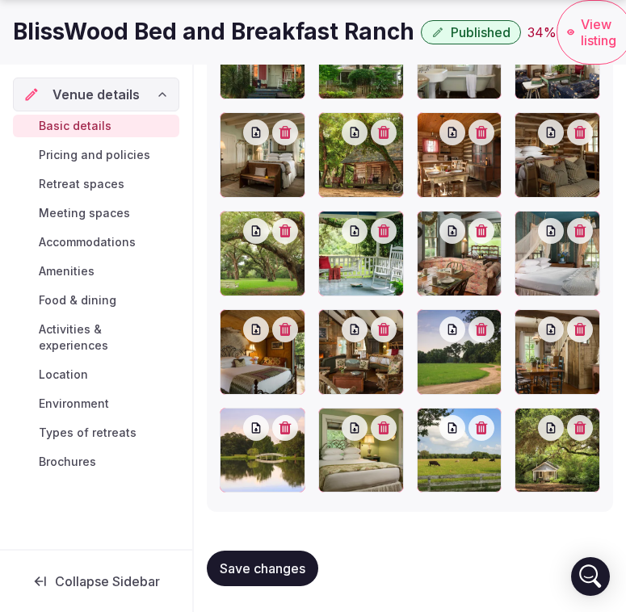
click at [109, 182] on span "Retreat spaces" at bounding box center [82, 184] width 86 height 16
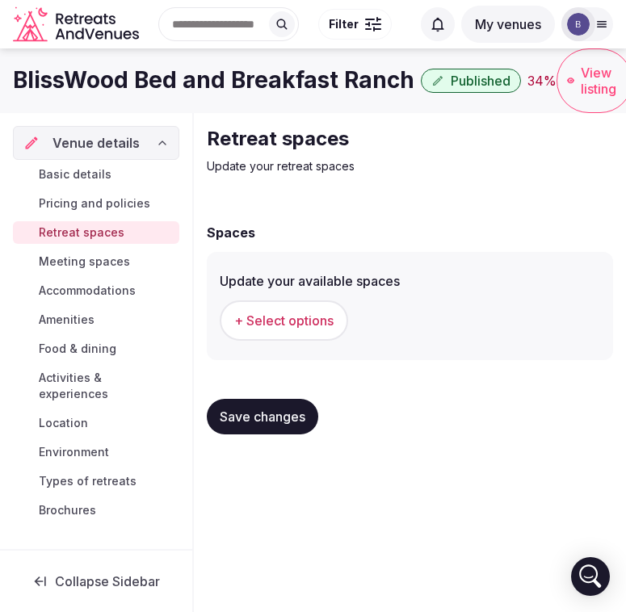
click at [107, 259] on span "Meeting spaces" at bounding box center [84, 262] width 91 height 16
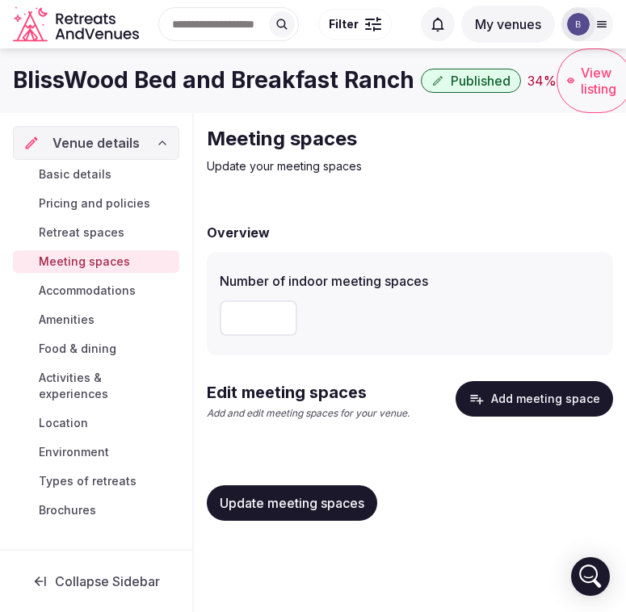
click at [93, 315] on span "Amenities" at bounding box center [67, 320] width 56 height 16
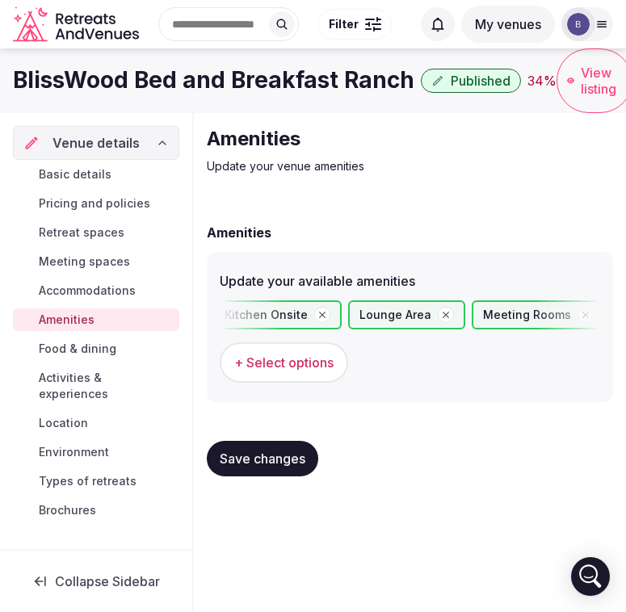
scroll to position [0, 1012]
click at [263, 457] on span "Save changes" at bounding box center [263, 459] width 86 height 16
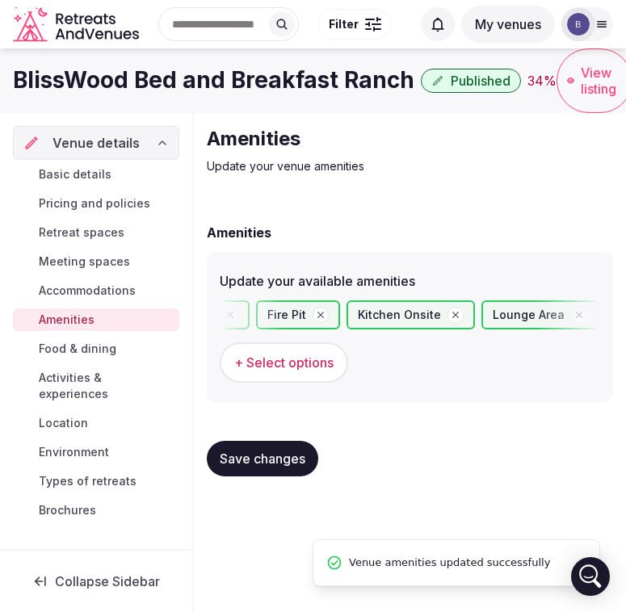
click at [88, 345] on span "Food & dining" at bounding box center [78, 349] width 78 height 16
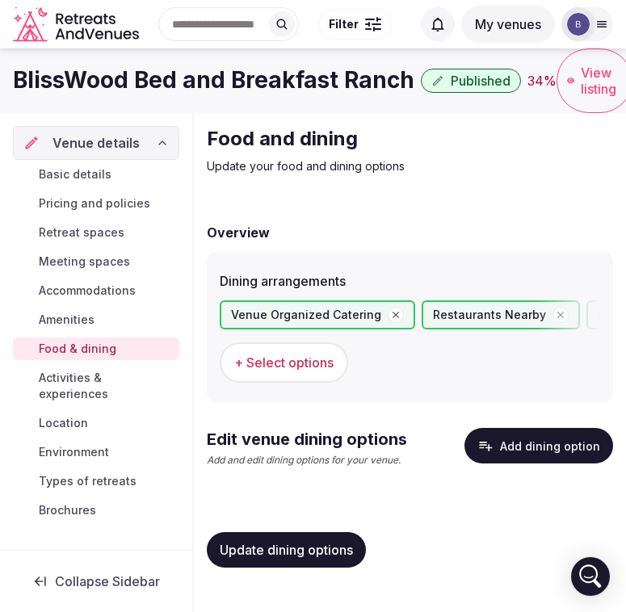
click at [296, 555] on span "Update dining options" at bounding box center [286, 550] width 133 height 16
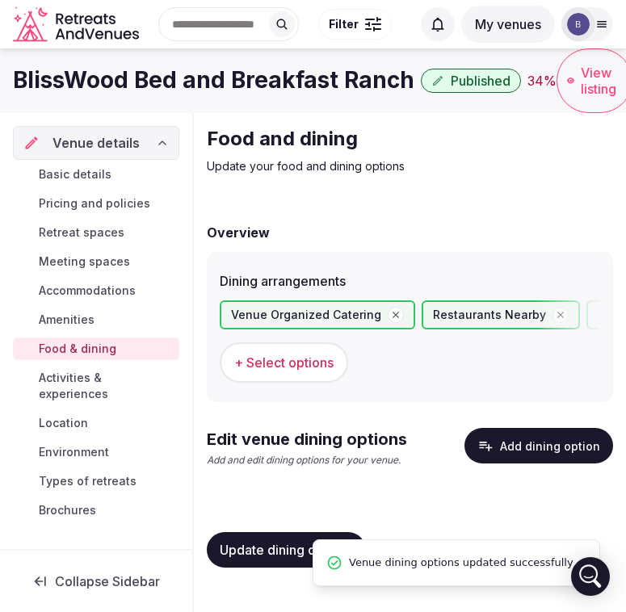
click at [113, 378] on span "Activities & experiences" at bounding box center [106, 386] width 134 height 32
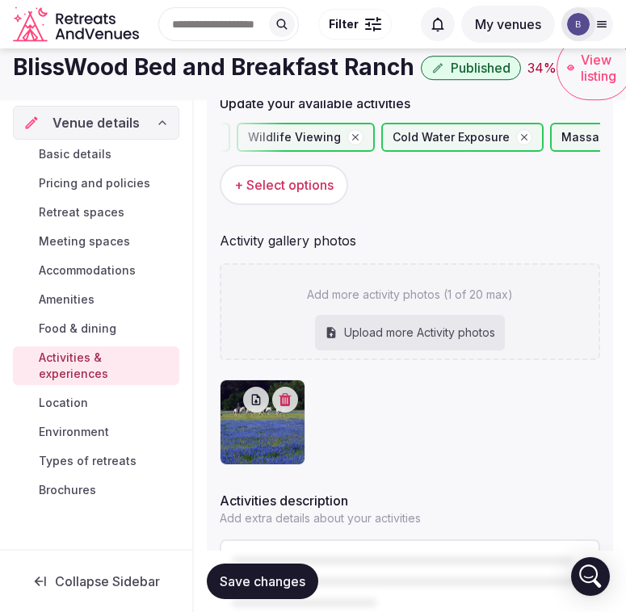
scroll to position [174, 0]
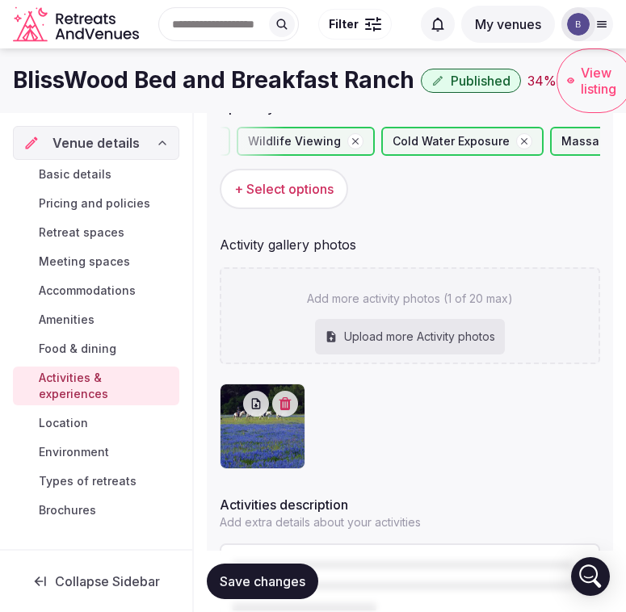
click at [77, 415] on span "Location" at bounding box center [63, 423] width 49 height 16
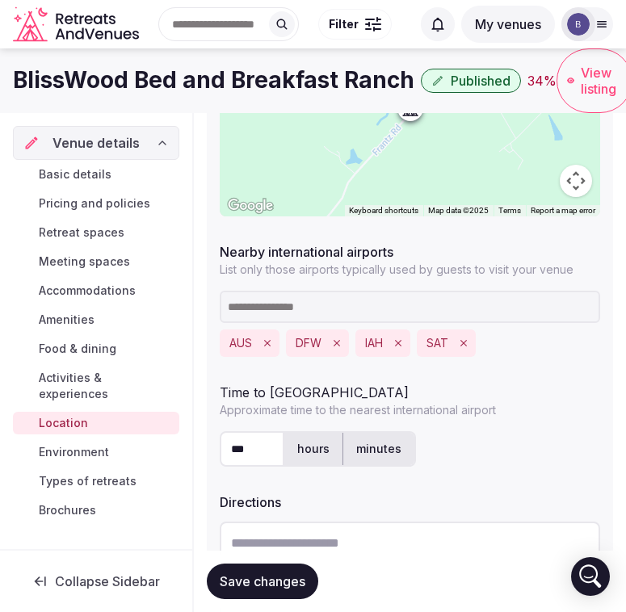
scroll to position [370, 0]
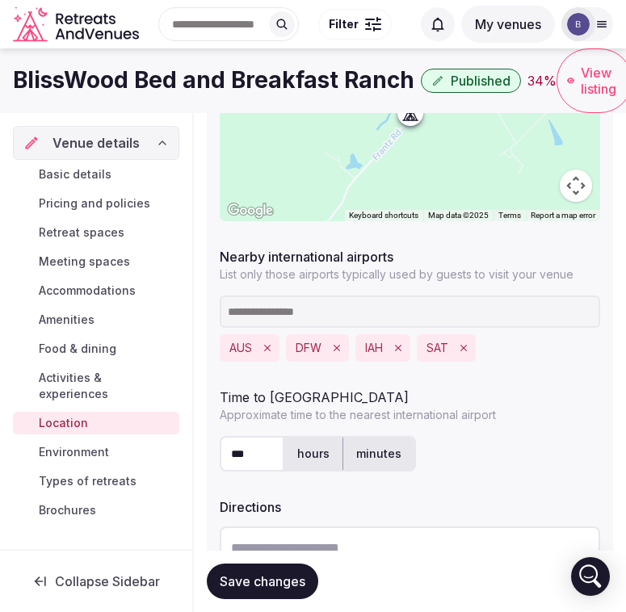
click at [88, 289] on span "Accommodations" at bounding box center [87, 291] width 97 height 16
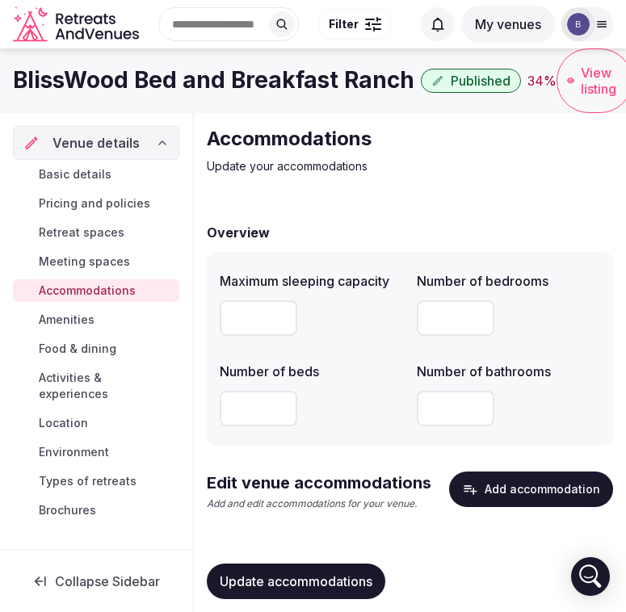
scroll to position [25, 0]
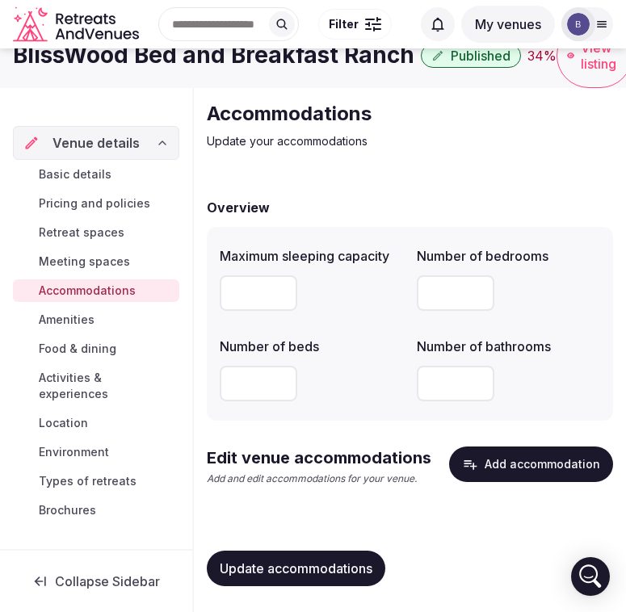
click at [262, 399] on input "number" at bounding box center [259, 384] width 78 height 36
click at [267, 300] on input "number" at bounding box center [259, 294] width 78 height 36
click at [86, 385] on span "Activities & experiences" at bounding box center [106, 386] width 134 height 32
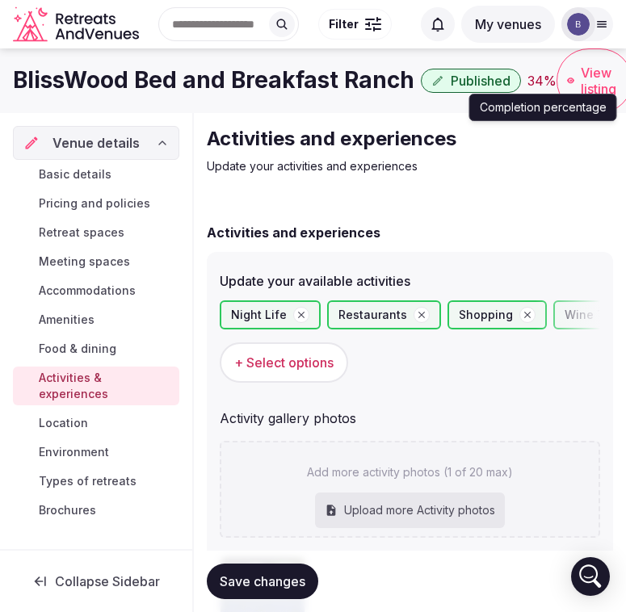
click at [539, 84] on div "34 %" at bounding box center [542, 80] width 29 height 19
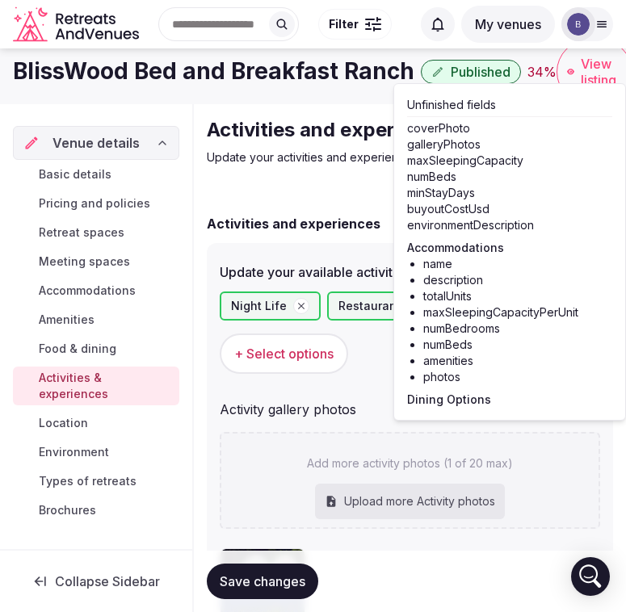
scroll to position [5, 0]
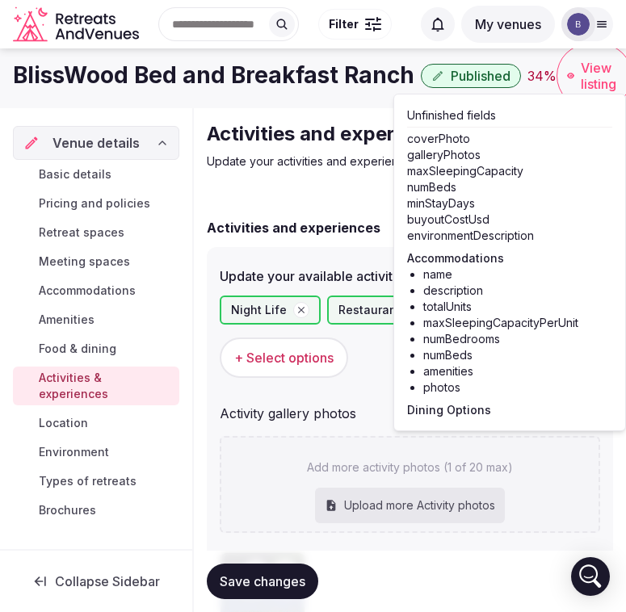
click at [83, 174] on span "Basic details" at bounding box center [75, 174] width 73 height 16
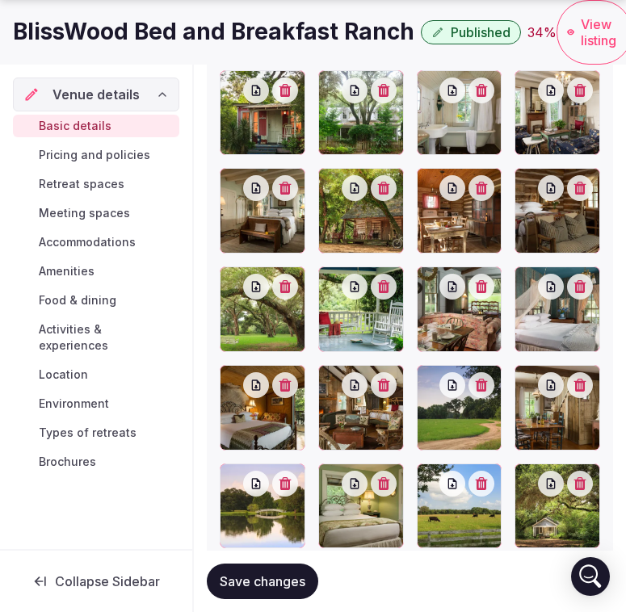
scroll to position [2205, 0]
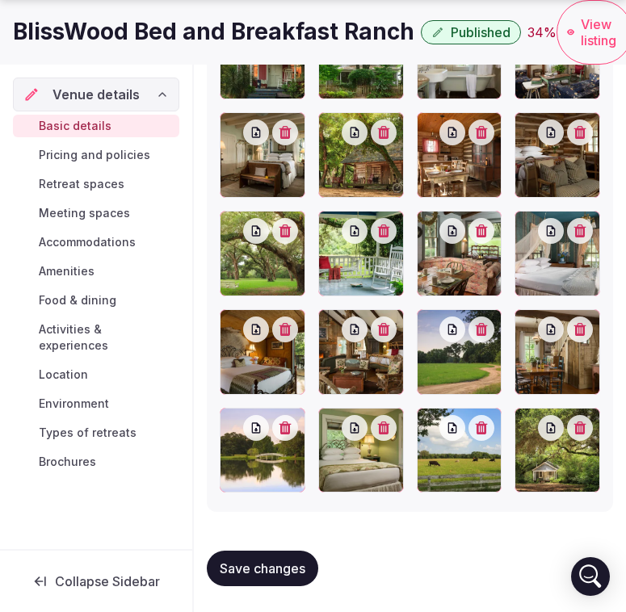
click at [99, 160] on span "Pricing and policies" at bounding box center [95, 155] width 112 height 16
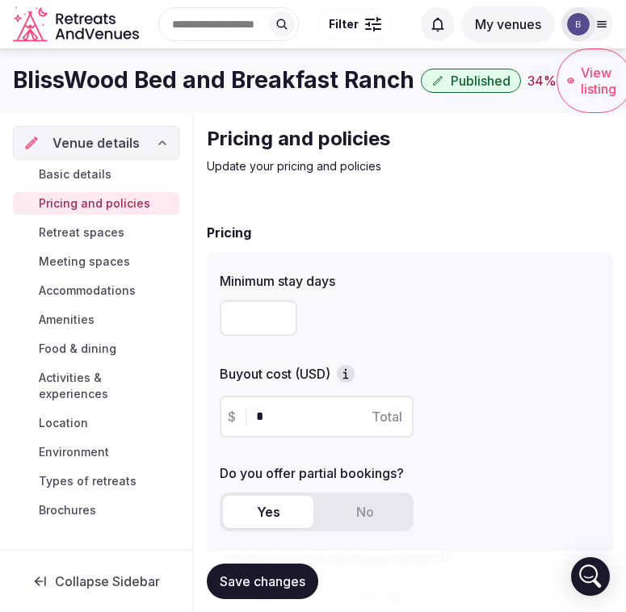
scroll to position [108, 0]
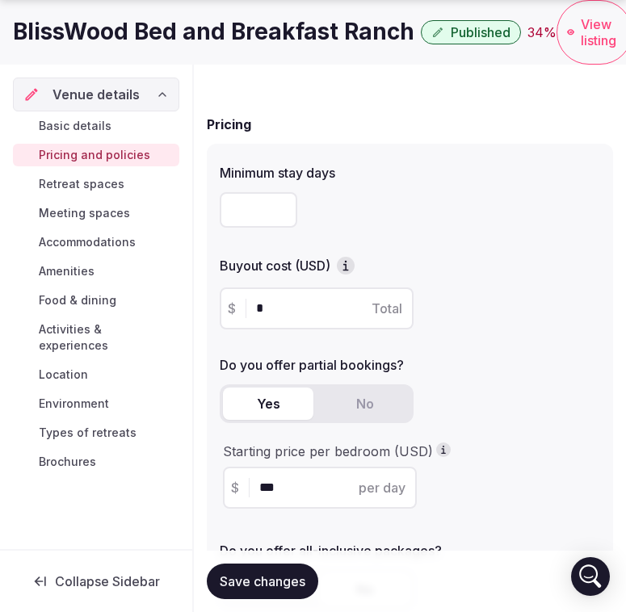
click at [272, 192] on input "number" at bounding box center [259, 210] width 78 height 36
type input "*"
click at [457, 216] on div "*" at bounding box center [410, 210] width 381 height 36
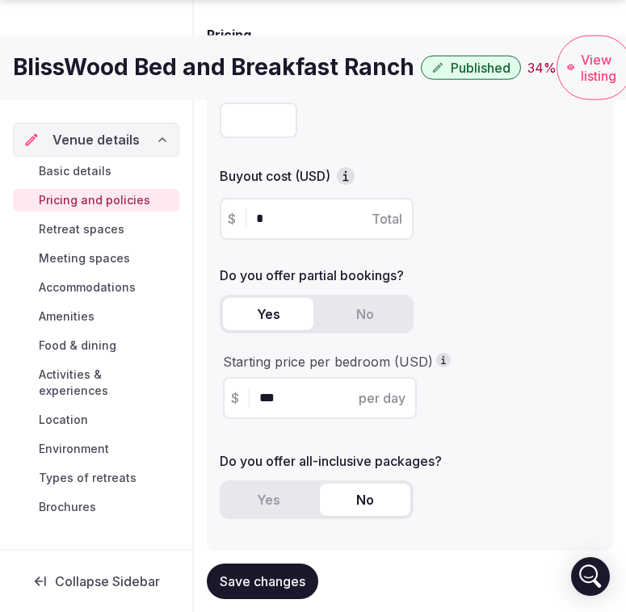
scroll to position [199, 0]
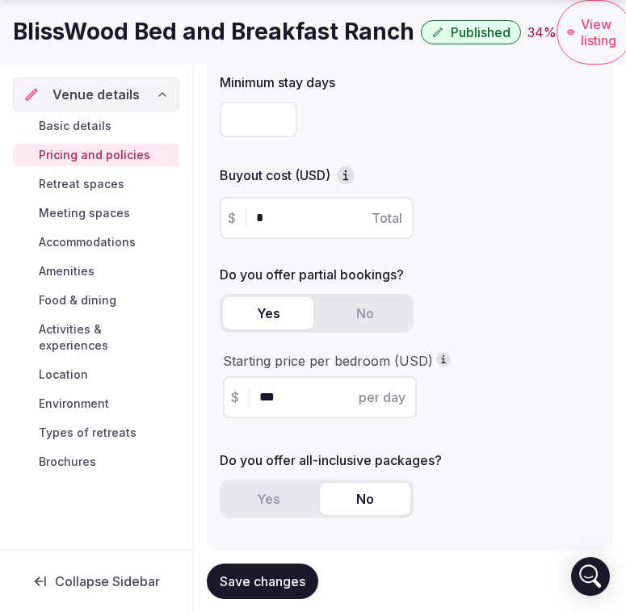
click at [347, 176] on icon "button" at bounding box center [346, 175] width 16 height 16
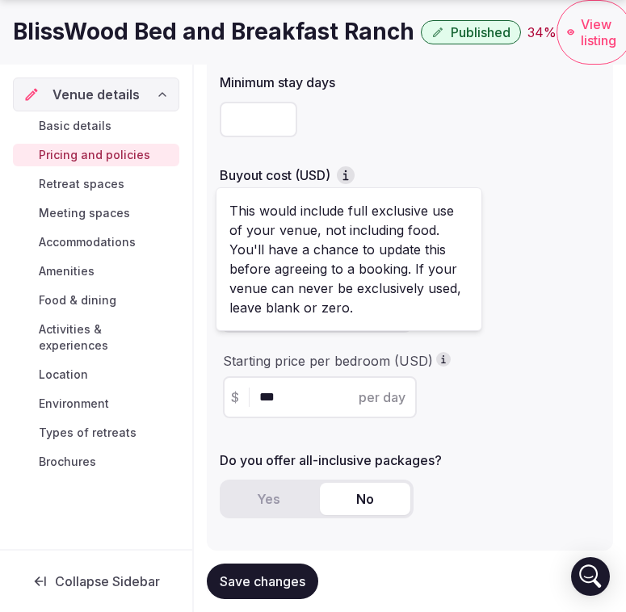
click at [511, 153] on div "Minimum stay days * Buyout cost (USD) $ * Total Do you offer partial bookings? …" at bounding box center [410, 302] width 406 height 498
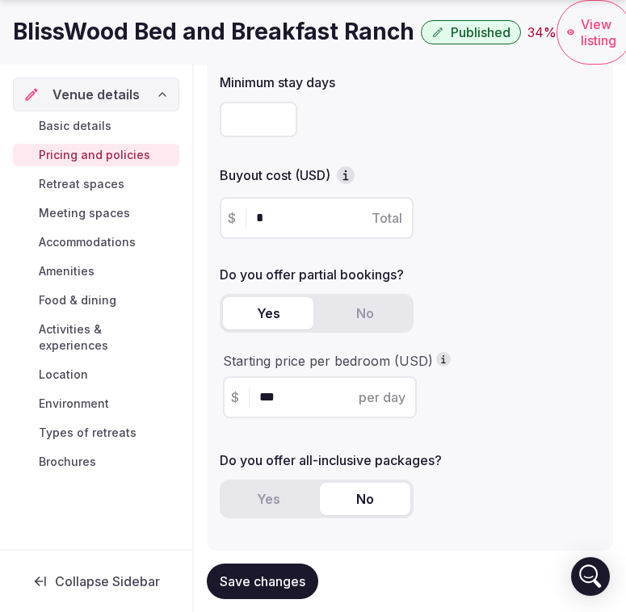
click at [303, 216] on input "*" at bounding box center [330, 217] width 149 height 19
click at [390, 219] on span "Total" at bounding box center [387, 217] width 31 height 19
click at [489, 263] on div "Do you offer partial bookings?" at bounding box center [410, 270] width 381 height 23
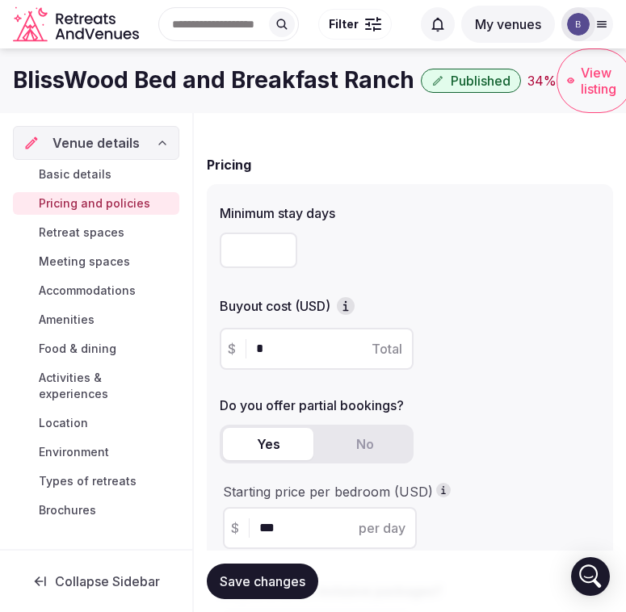
scroll to position [0, 0]
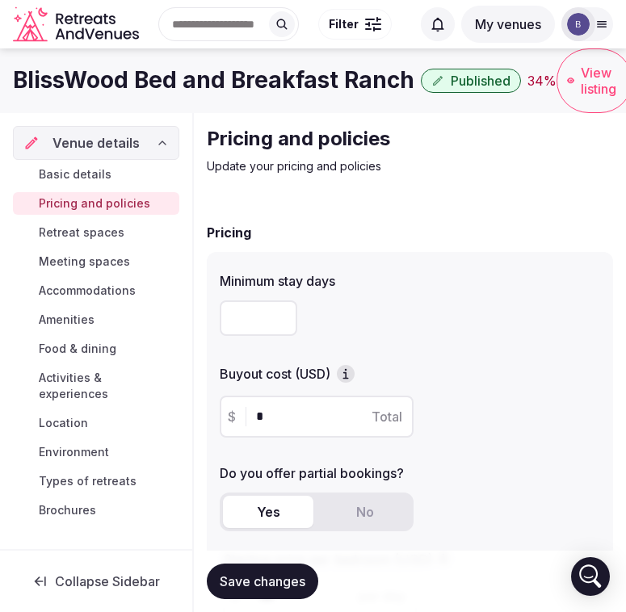
click at [261, 585] on span "Save changes" at bounding box center [263, 582] width 86 height 16
click at [112, 229] on span "Retreat spaces" at bounding box center [82, 233] width 86 height 16
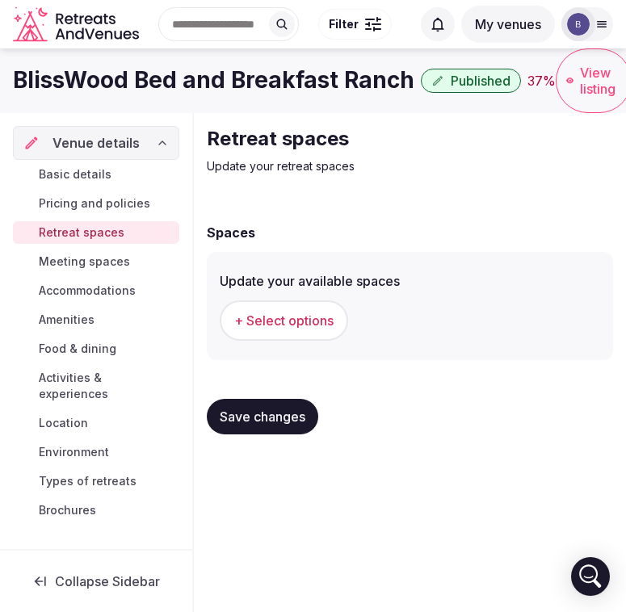
click at [271, 337] on button "+ Select options" at bounding box center [284, 321] width 128 height 40
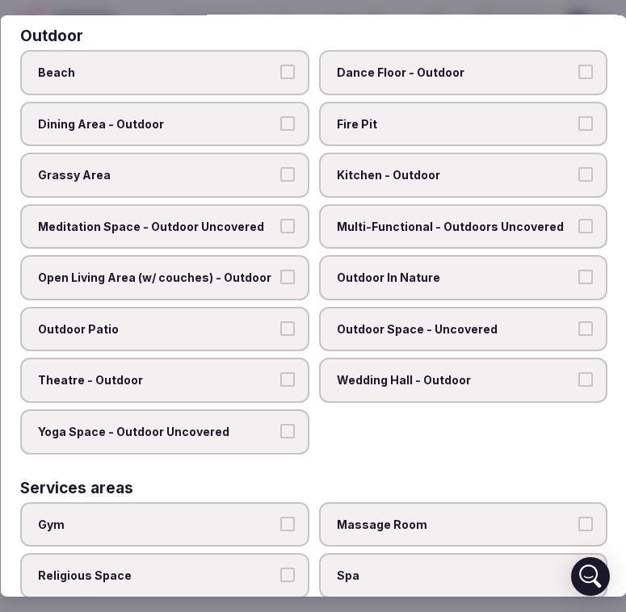
scroll to position [574, 0]
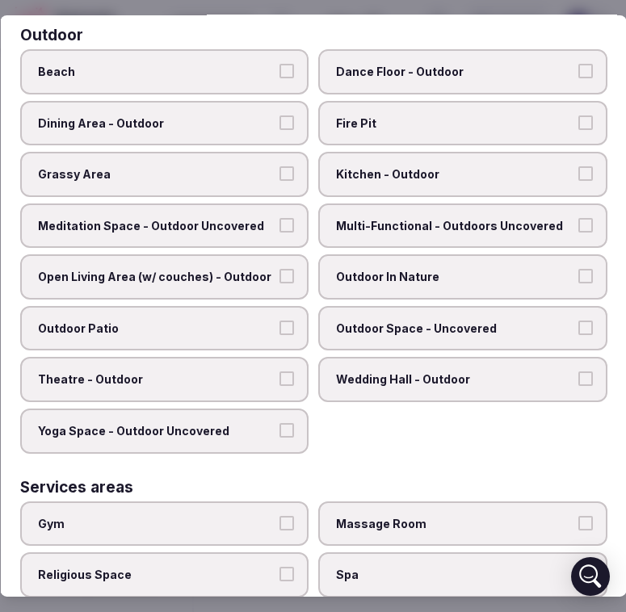
click at [459, 115] on span "Fire Pit" at bounding box center [455, 123] width 238 height 16
click at [578, 115] on button "Fire Pit" at bounding box center [585, 122] width 15 height 15
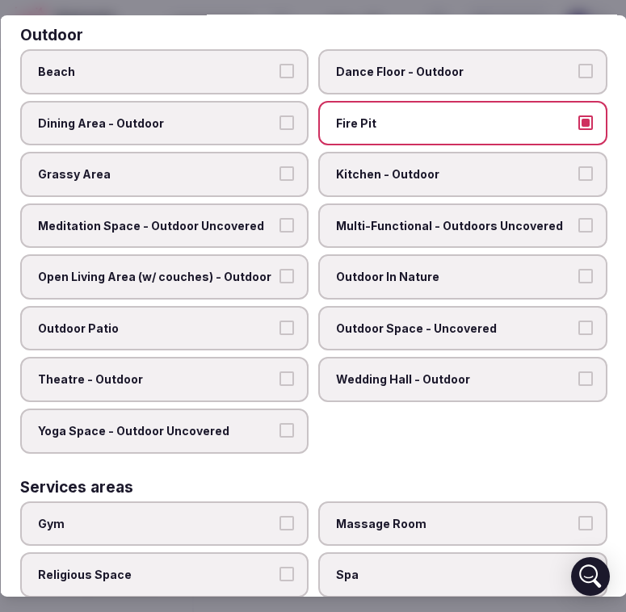
click at [235, 174] on label "Grassy Area" at bounding box center [163, 174] width 289 height 45
click at [280, 174] on button "Grassy Area" at bounding box center [287, 173] width 15 height 15
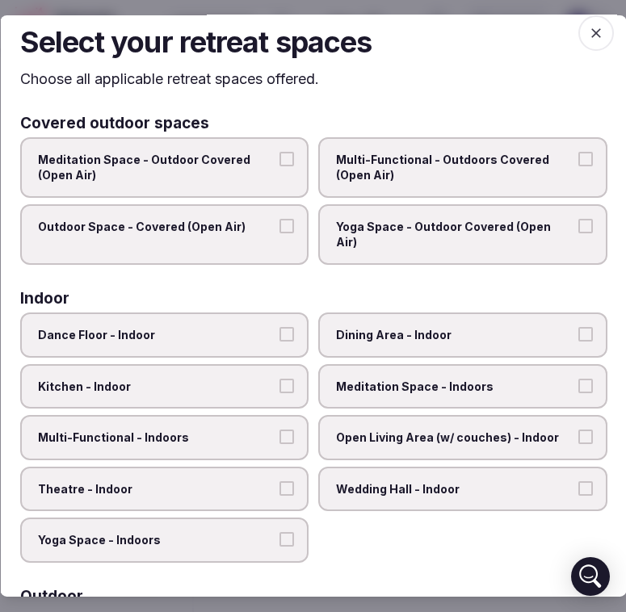
scroll to position [0, 0]
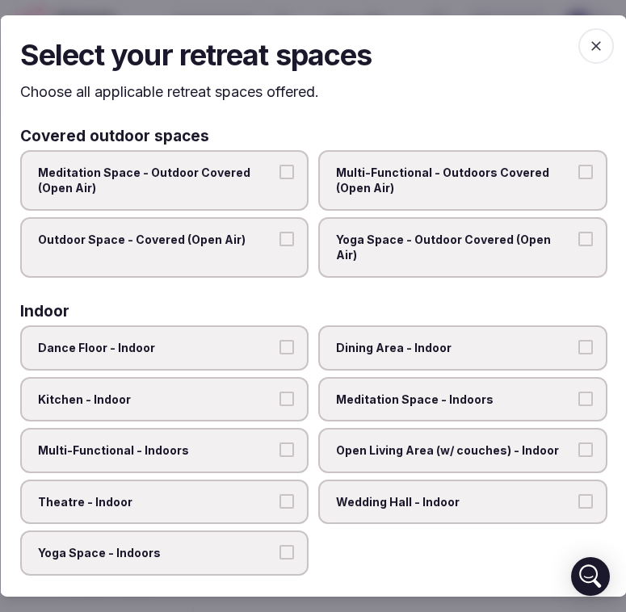
click at [281, 239] on button "Outdoor Space - Covered (Open Air)" at bounding box center [287, 239] width 15 height 15
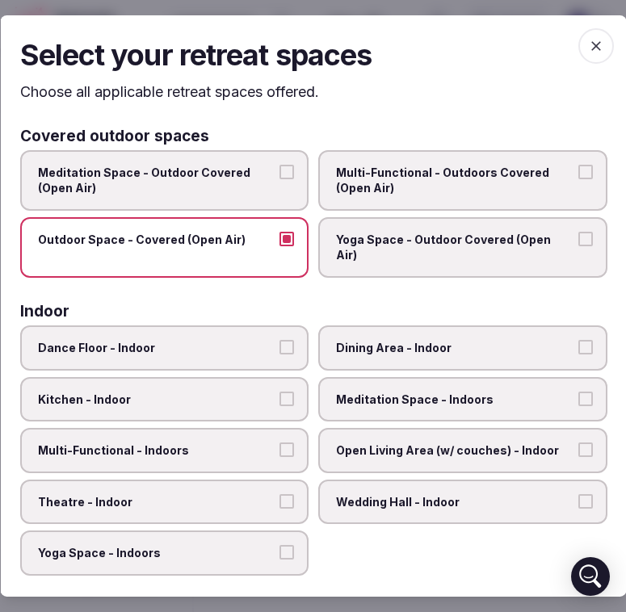
click at [444, 189] on span "Multi-Functional - Outdoors Covered (Open Air)" at bounding box center [455, 181] width 238 height 32
click at [578, 179] on button "Multi-Functional - Outdoors Covered (Open Air)" at bounding box center [585, 172] width 15 height 15
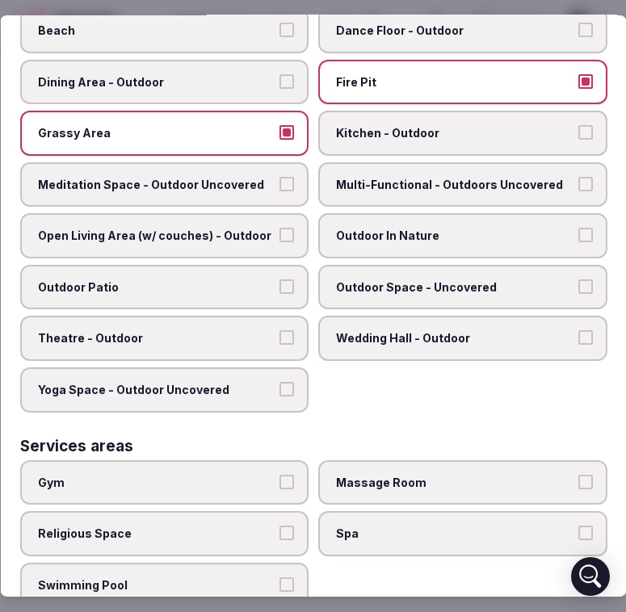
scroll to position [593, 0]
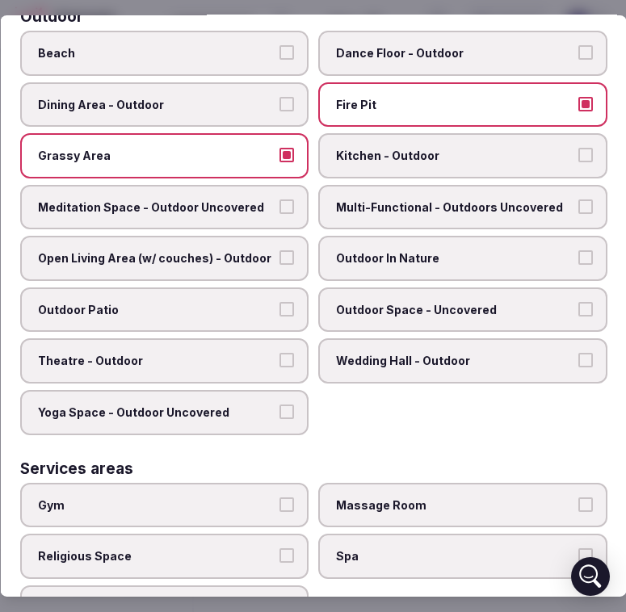
click at [421, 250] on span "Outdoor In Nature" at bounding box center [455, 258] width 238 height 16
click at [578, 250] on button "Outdoor In Nature" at bounding box center [585, 257] width 15 height 15
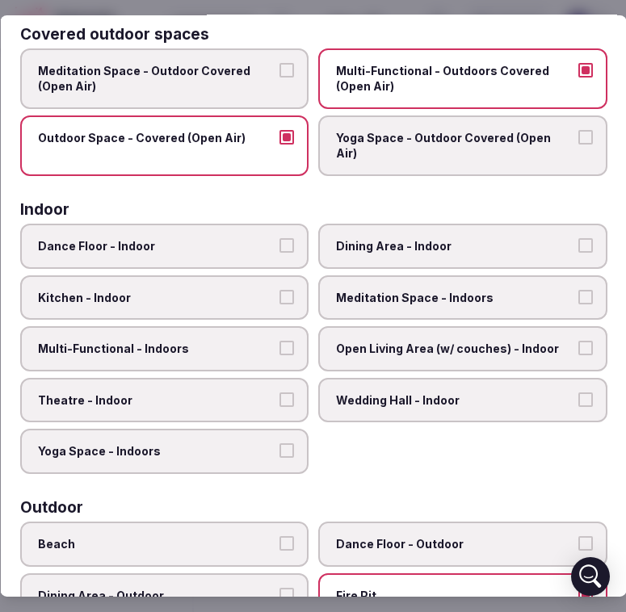
scroll to position [100, 0]
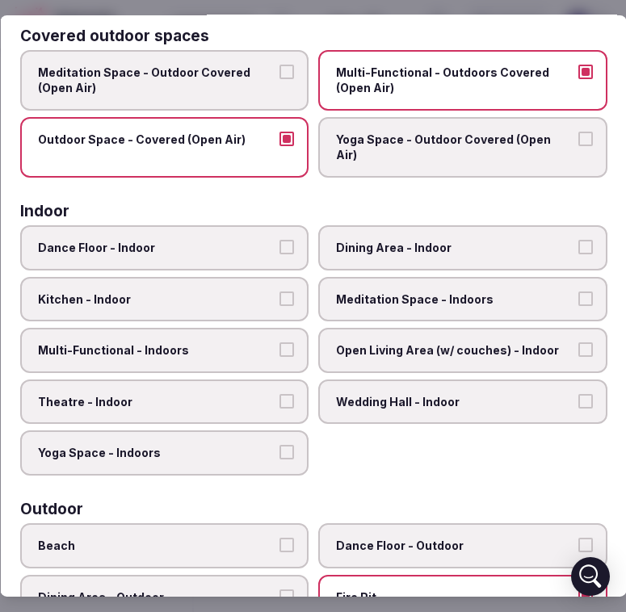
click at [545, 394] on span "Wedding Hall - Indoor" at bounding box center [455, 402] width 238 height 16
click at [578, 394] on button "Wedding Hall - Indoor" at bounding box center [585, 401] width 15 height 15
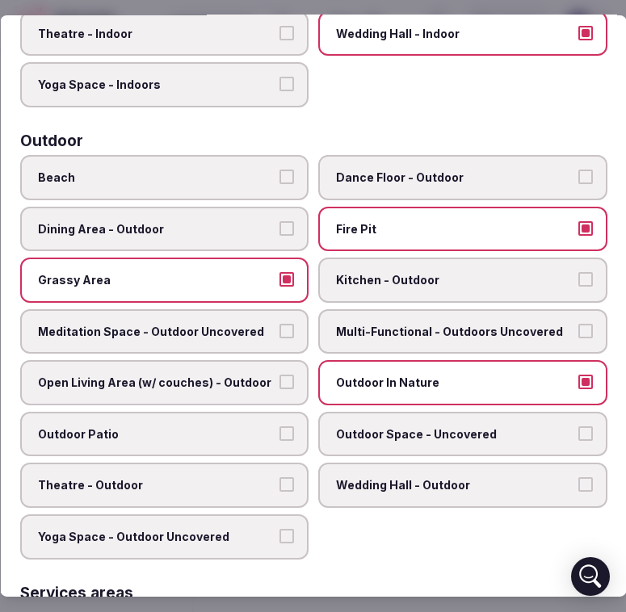
scroll to position [468, 0]
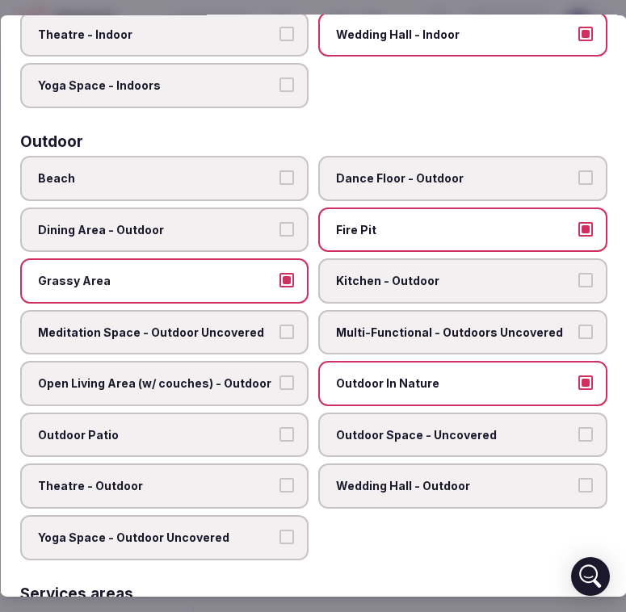
click at [175, 228] on label "Dining Area - Outdoor" at bounding box center [163, 229] width 289 height 45
click at [280, 228] on button "Dining Area - Outdoor" at bounding box center [287, 228] width 15 height 15
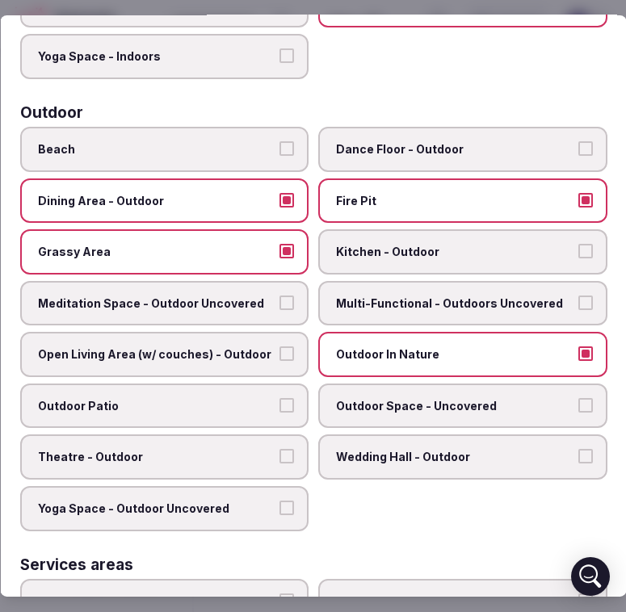
scroll to position [526, 0]
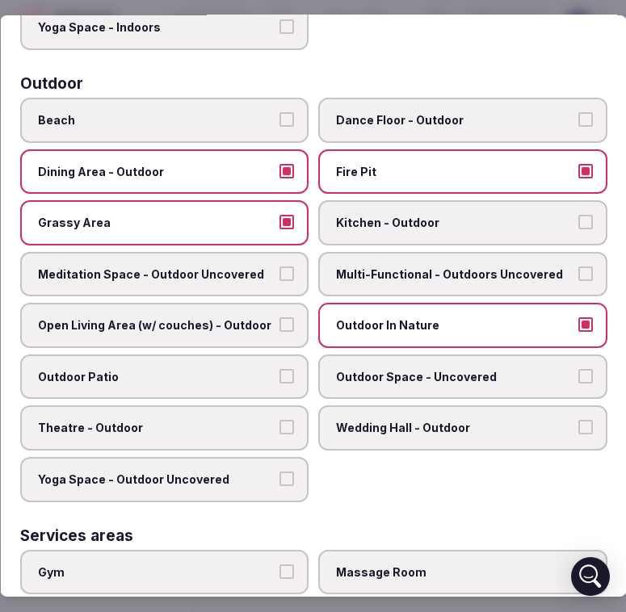
click at [244, 318] on span "Open Living Area (w/ couches) - Outdoor" at bounding box center [156, 326] width 238 height 16
click at [280, 318] on button "Open Living Area (w/ couches) - Outdoor" at bounding box center [287, 325] width 15 height 15
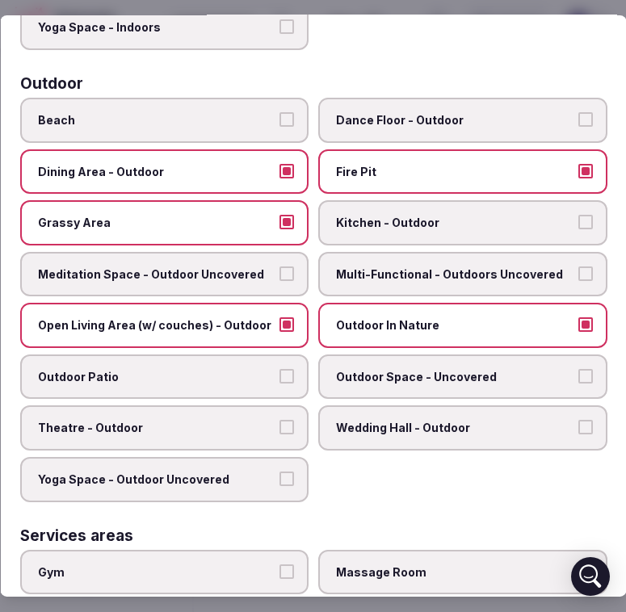
click at [254, 318] on span "Open Living Area (w/ couches) - Outdoor" at bounding box center [156, 326] width 238 height 16
click at [280, 318] on button "Open Living Area (w/ couches) - Outdoor" at bounding box center [287, 325] width 15 height 15
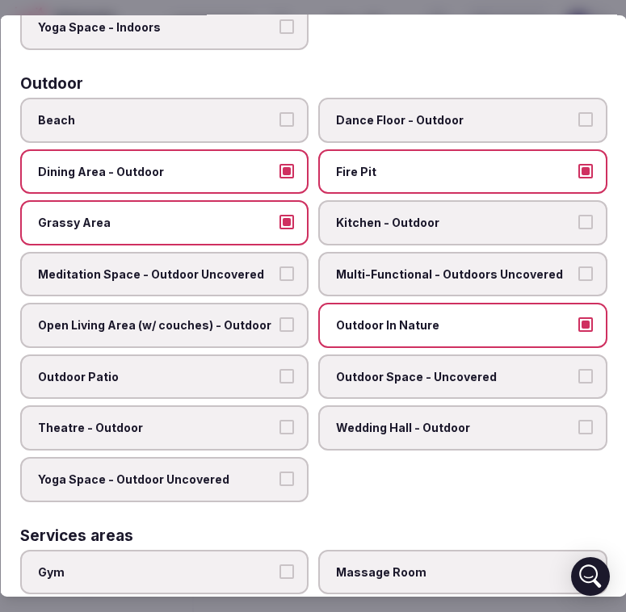
click at [221, 369] on span "Outdoor Patio" at bounding box center [156, 377] width 238 height 16
click at [280, 369] on button "Outdoor Patio" at bounding box center [287, 376] width 15 height 15
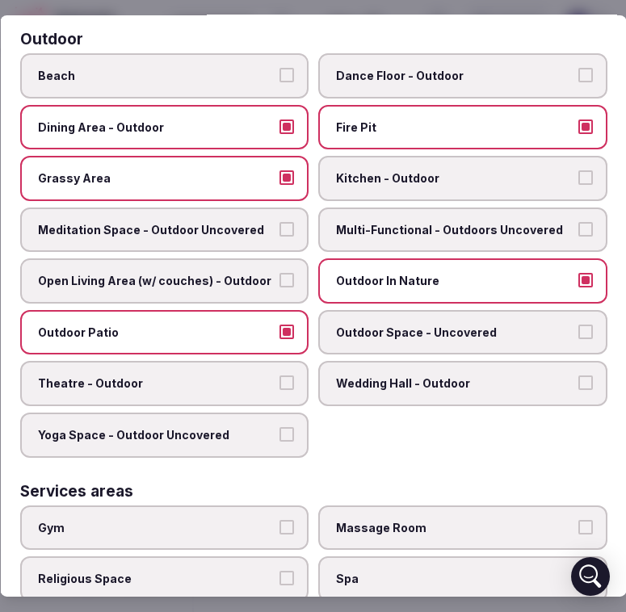
scroll to position [579, 0]
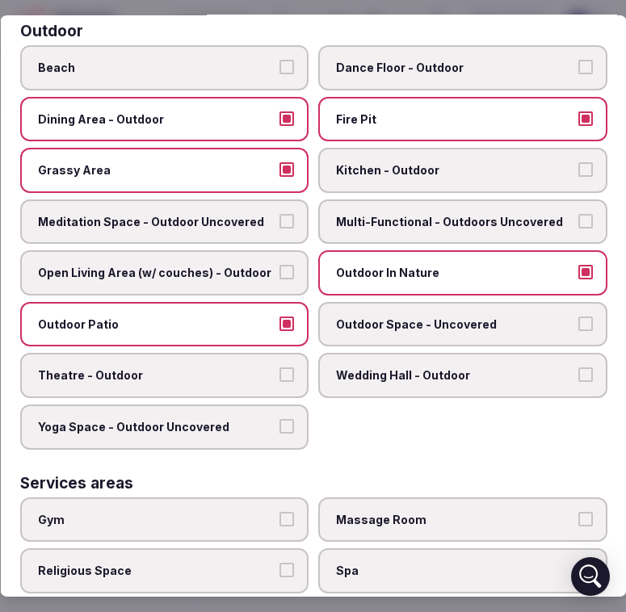
click at [414, 378] on label "Wedding Hall - Outdoor" at bounding box center [462, 375] width 289 height 45
click at [578, 378] on button "Wedding Hall - Outdoor" at bounding box center [585, 375] width 15 height 15
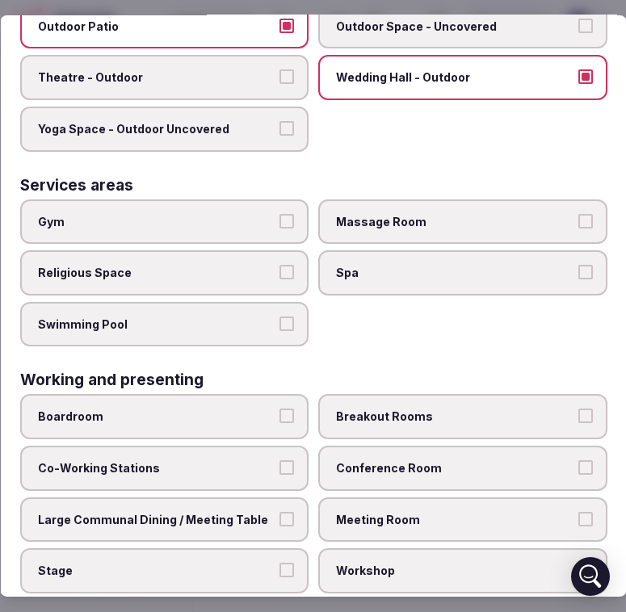
scroll to position [873, 0]
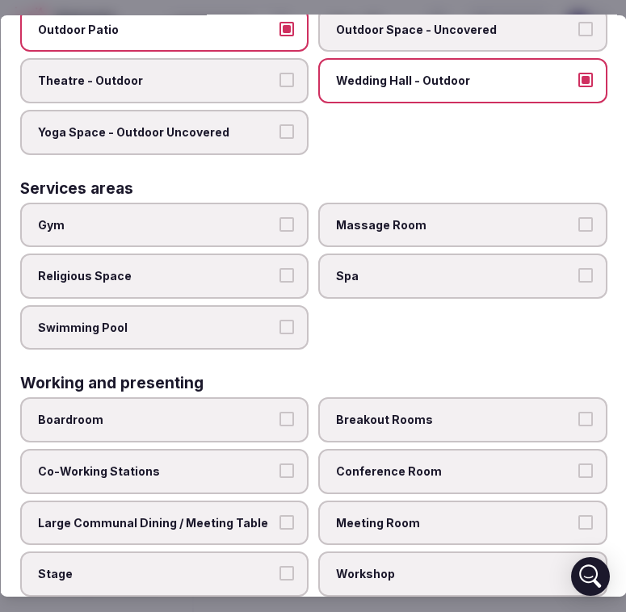
click at [254, 516] on span "Large Communal Dining / Meeting Table" at bounding box center [156, 524] width 238 height 16
click at [280, 516] on button "Large Communal Dining / Meeting Table" at bounding box center [287, 523] width 15 height 15
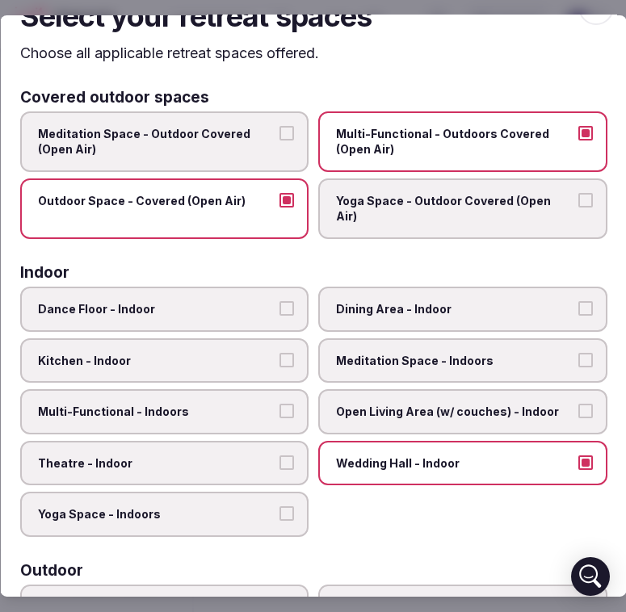
scroll to position [0, 0]
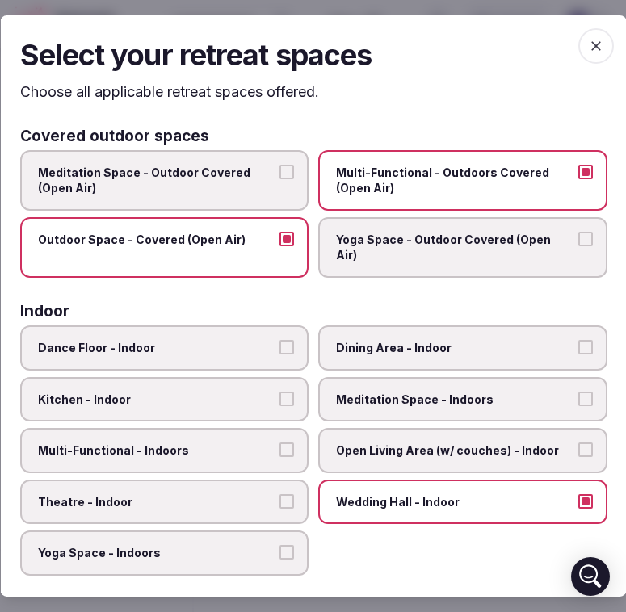
click at [588, 48] on icon "button" at bounding box center [595, 46] width 16 height 16
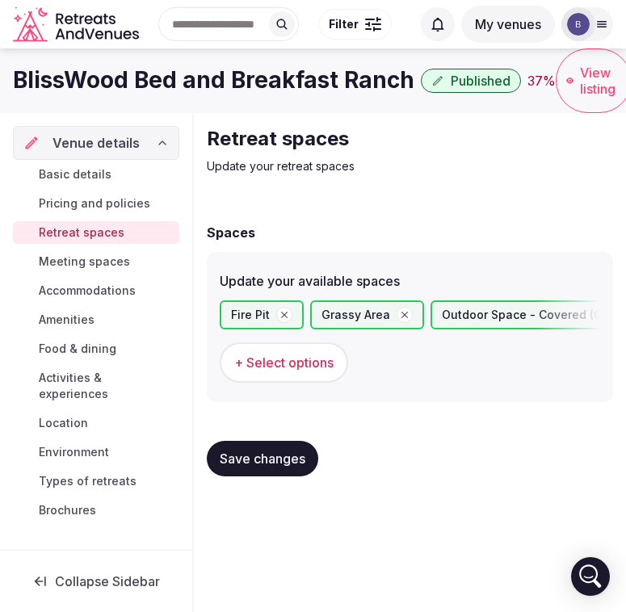
click at [250, 468] on button "Save changes" at bounding box center [263, 459] width 112 height 36
click at [86, 259] on span "Meeting spaces" at bounding box center [84, 262] width 91 height 16
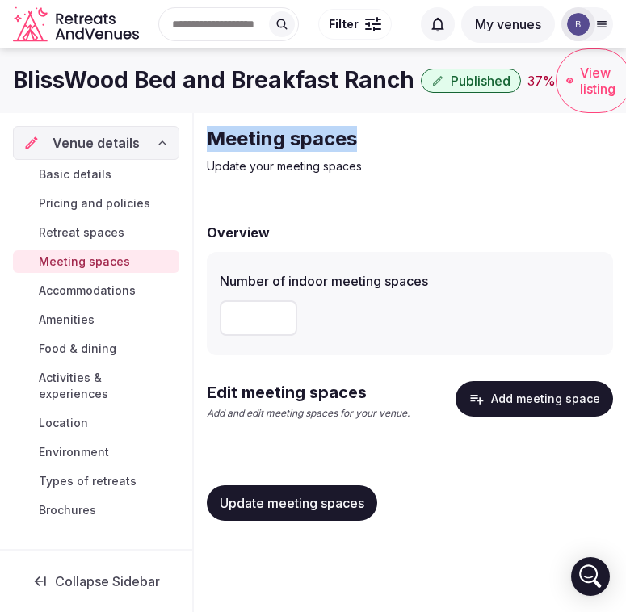
drag, startPoint x: 203, startPoint y: 137, endPoint x: 406, endPoint y: 137, distance: 203.6
click at [406, 137] on div "Meeting spaces Update your meeting spaces Overview Number of indoor meeting spa…" at bounding box center [410, 330] width 432 height 434
copy h2 "Meeting spaces"
click at [103, 291] on span "Accommodations" at bounding box center [87, 291] width 97 height 16
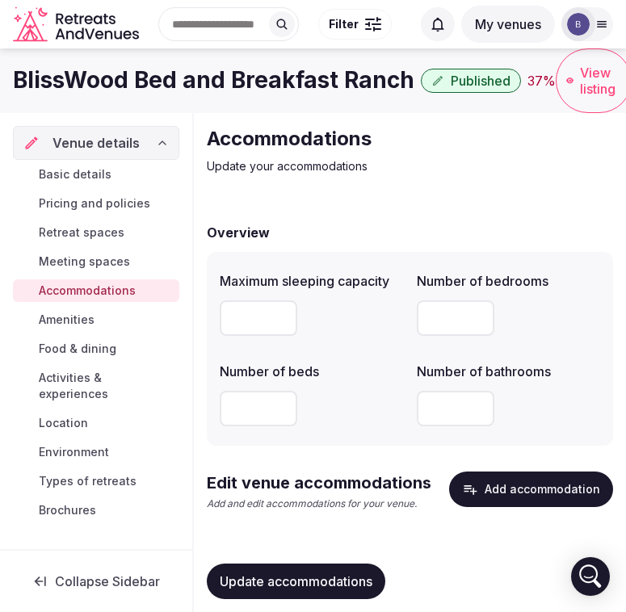
click at [78, 316] on span "Amenities" at bounding box center [67, 320] width 56 height 16
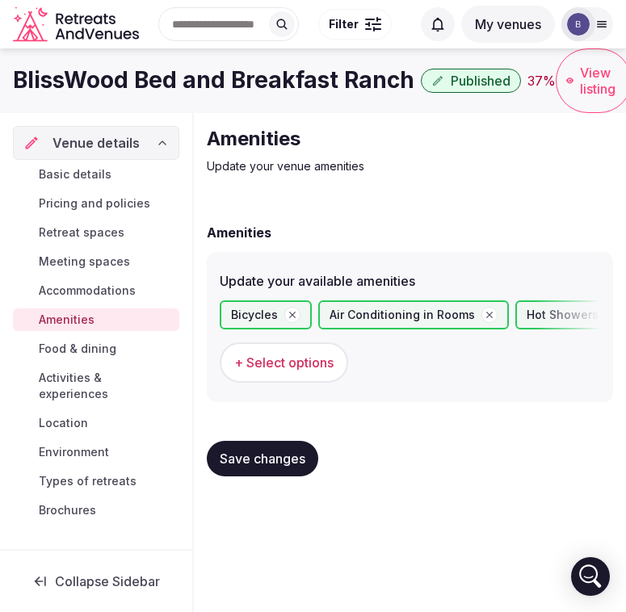
click at [72, 355] on span "Food & dining" at bounding box center [78, 349] width 78 height 16
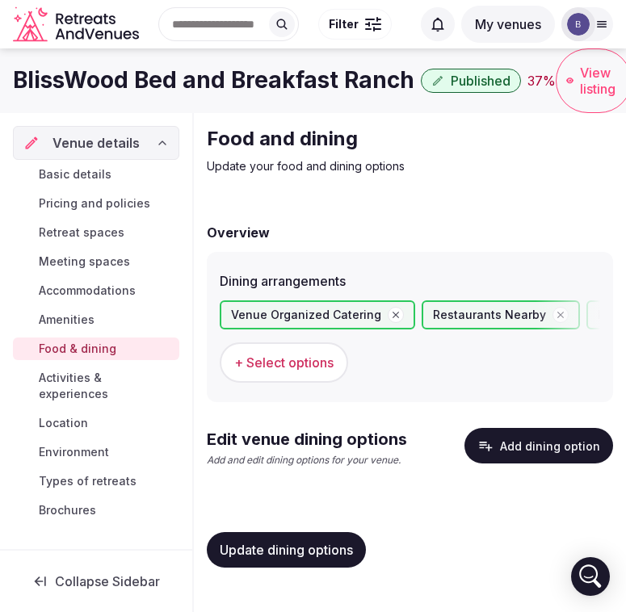
click at [72, 376] on span "Activities & experiences" at bounding box center [106, 386] width 134 height 32
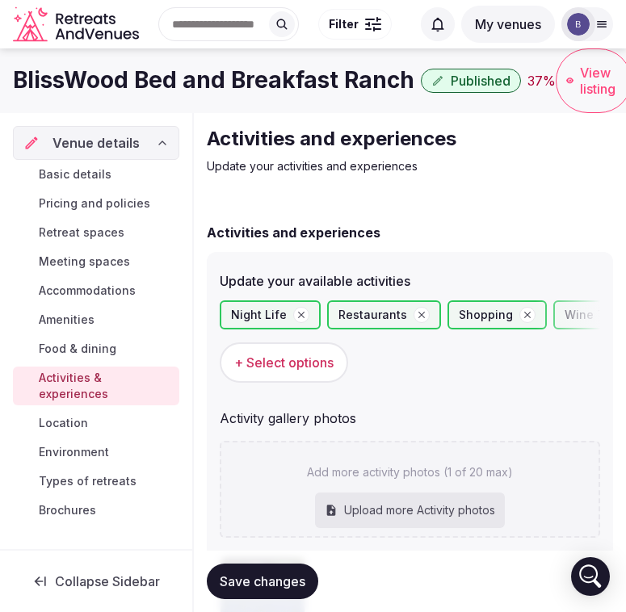
click at [71, 415] on span "Location" at bounding box center [63, 423] width 49 height 16
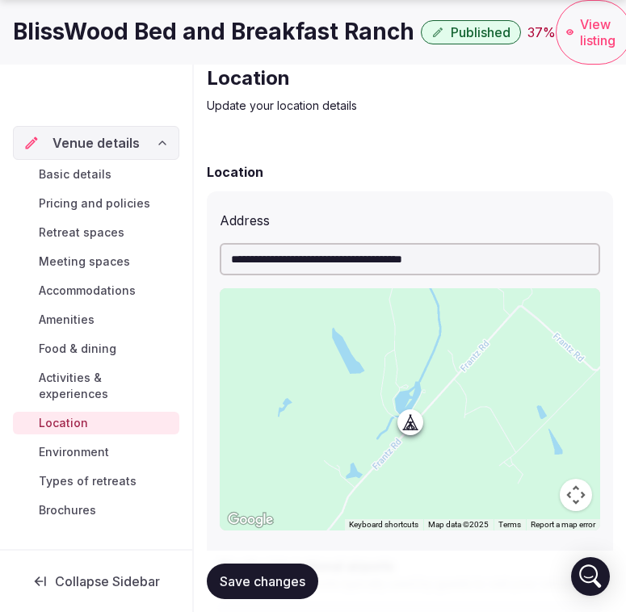
scroll to position [65, 0]
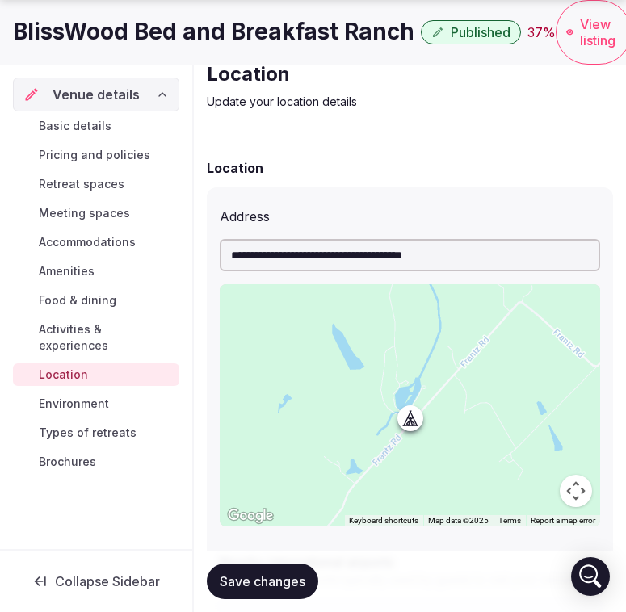
click at [72, 396] on span "Environment" at bounding box center [74, 404] width 70 height 16
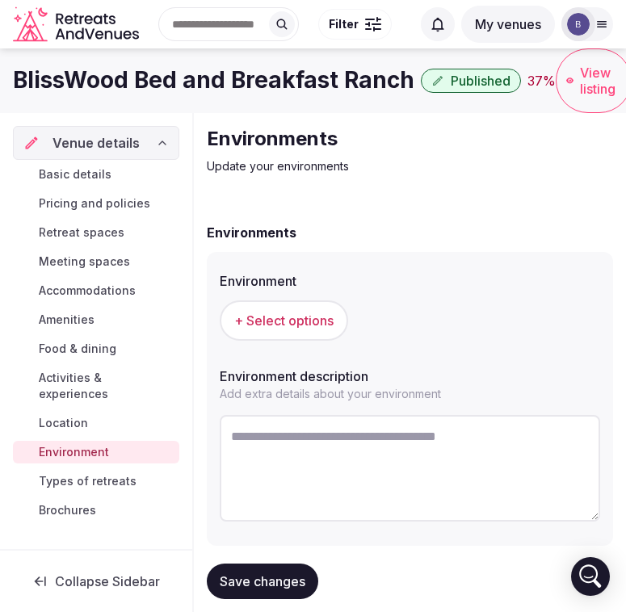
click at [79, 473] on span "Types of retreats" at bounding box center [88, 481] width 98 height 16
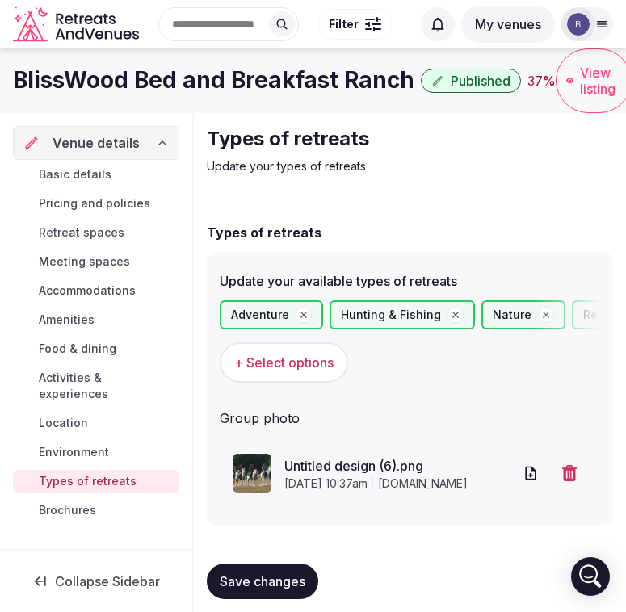
scroll to position [25, 0]
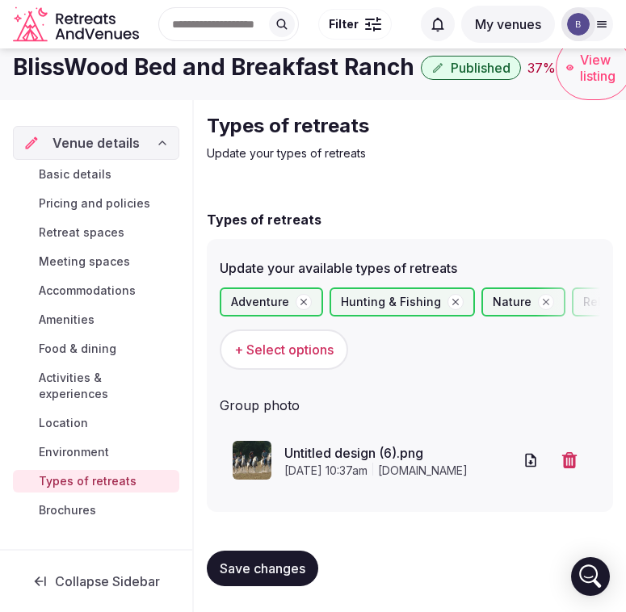
click at [76, 321] on span "Amenities" at bounding box center [67, 320] width 56 height 16
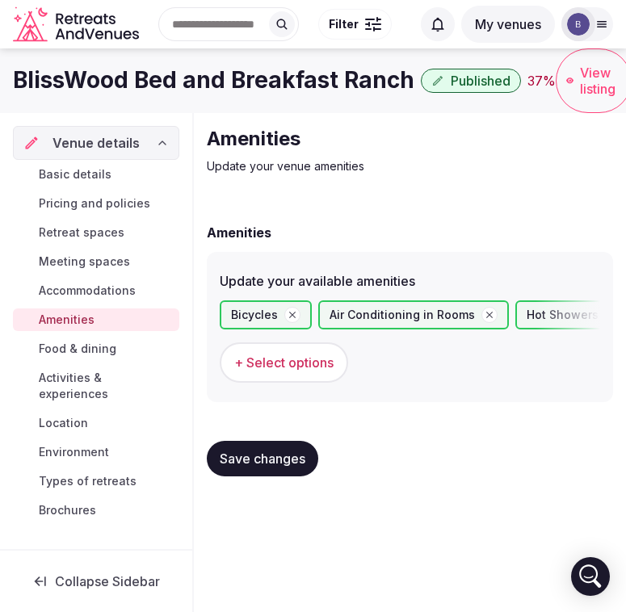
click at [293, 371] on span "+ Select options" at bounding box center [283, 363] width 99 height 18
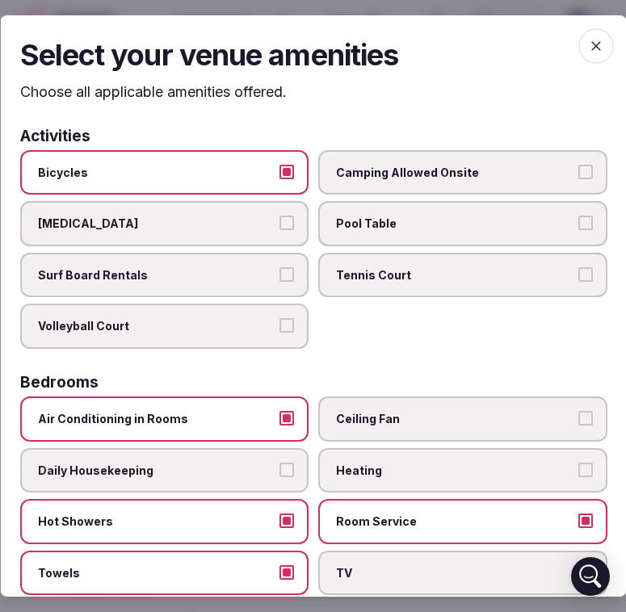
click at [593, 40] on icon "button" at bounding box center [595, 46] width 16 height 16
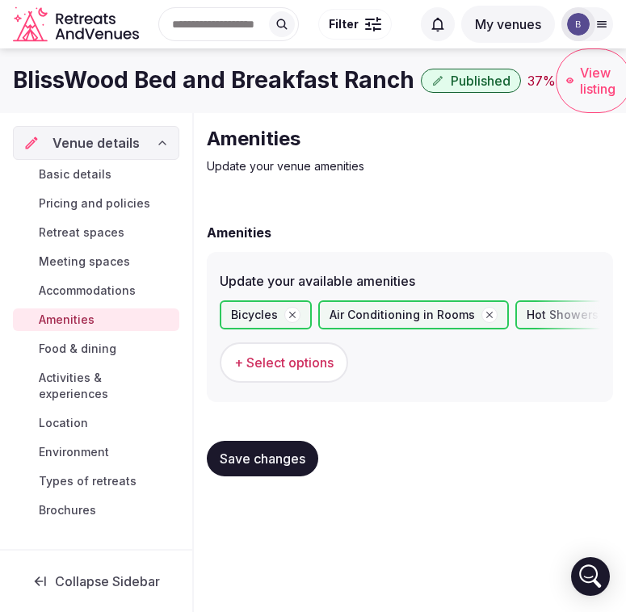
click at [286, 465] on span "Save changes" at bounding box center [263, 459] width 86 height 16
click at [103, 179] on span "Basic details" at bounding box center [75, 174] width 73 height 16
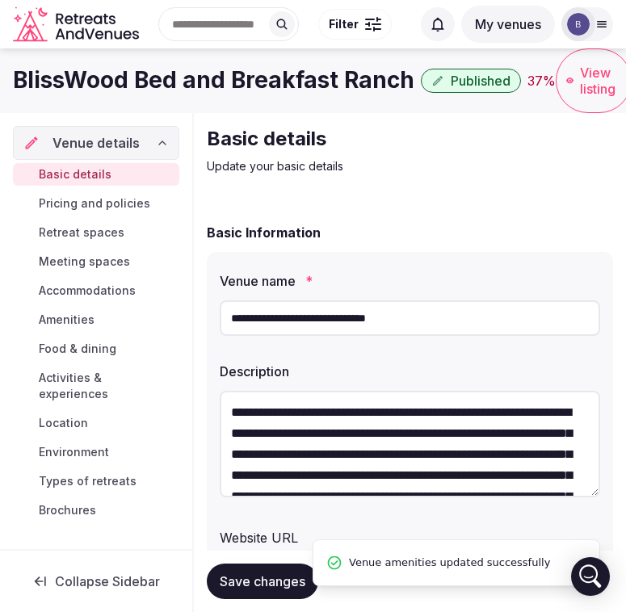
click at [103, 204] on span "Pricing and policies" at bounding box center [95, 204] width 112 height 16
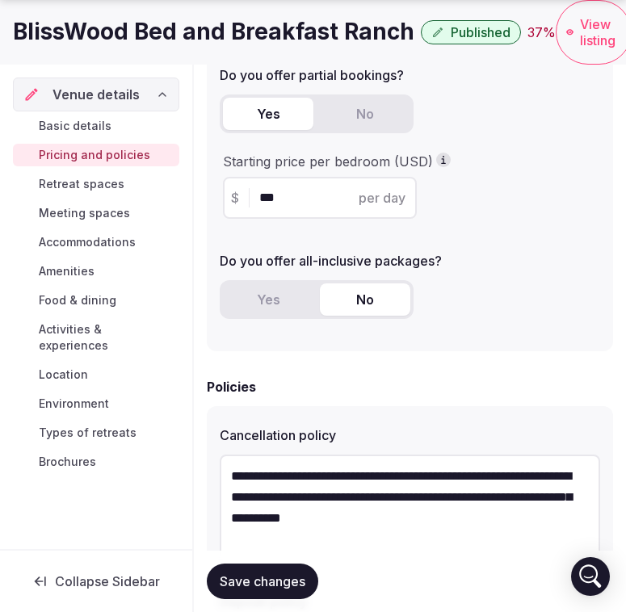
scroll to position [640, 0]
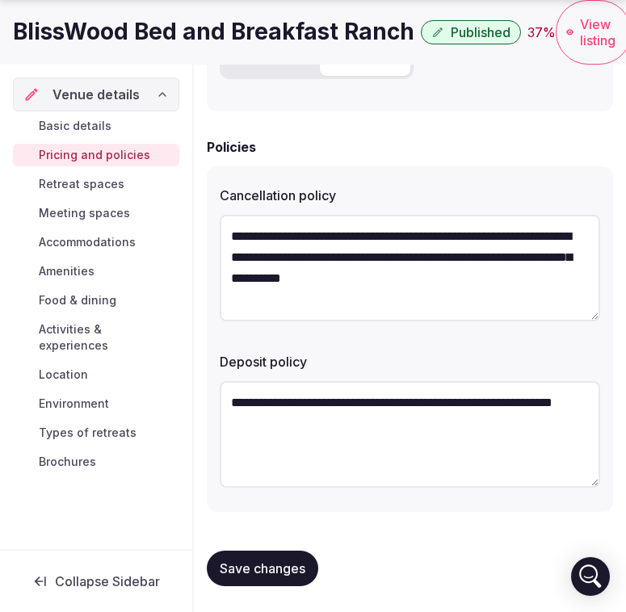
click at [95, 185] on span "Retreat spaces" at bounding box center [82, 184] width 86 height 16
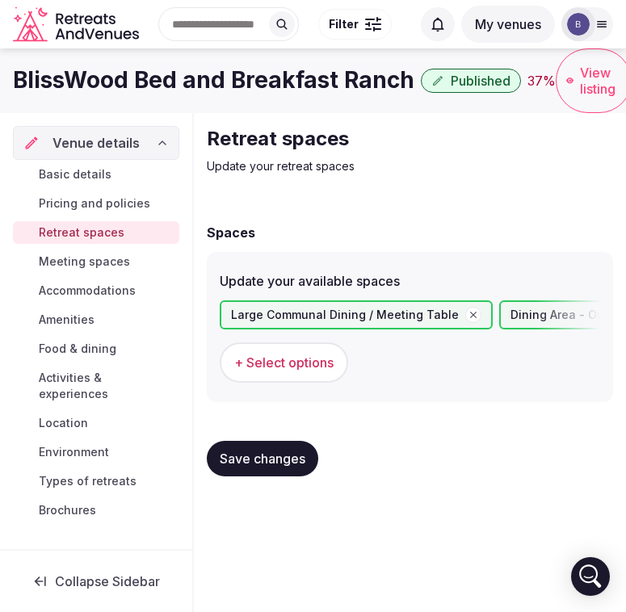
click at [90, 264] on span "Meeting spaces" at bounding box center [84, 262] width 91 height 16
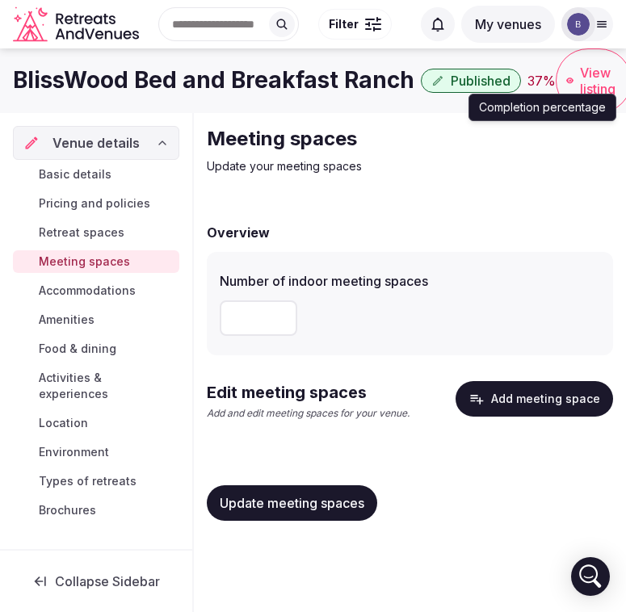
click at [528, 83] on div "37 %" at bounding box center [542, 80] width 28 height 19
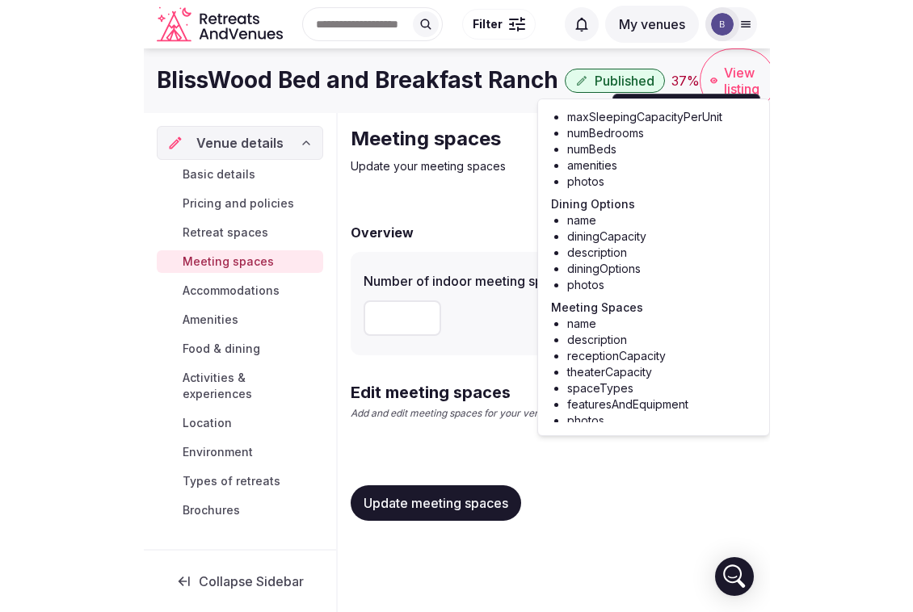
scroll to position [201, 0]
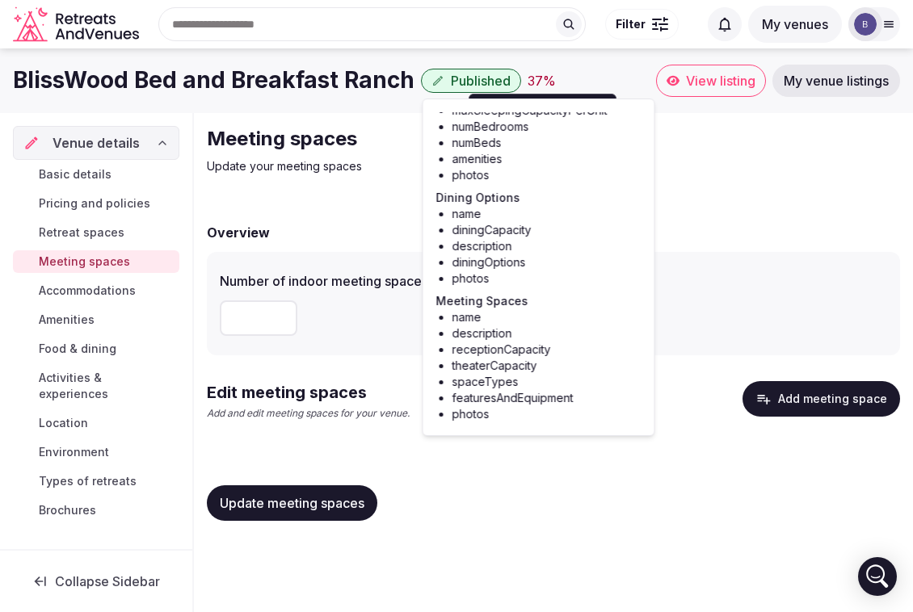
click at [83, 238] on span "Retreat spaces" at bounding box center [82, 233] width 86 height 16
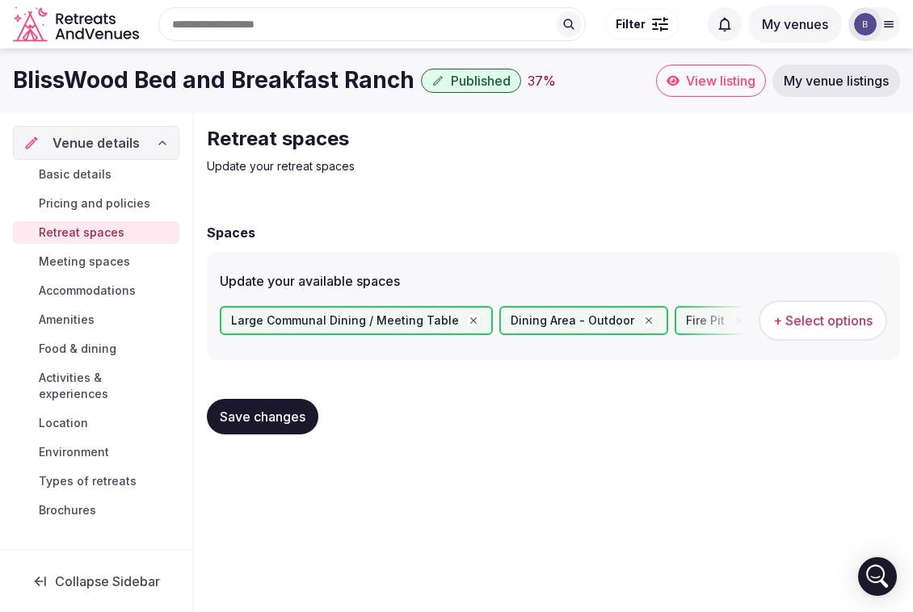
click at [87, 272] on link "Meeting spaces" at bounding box center [96, 261] width 166 height 23
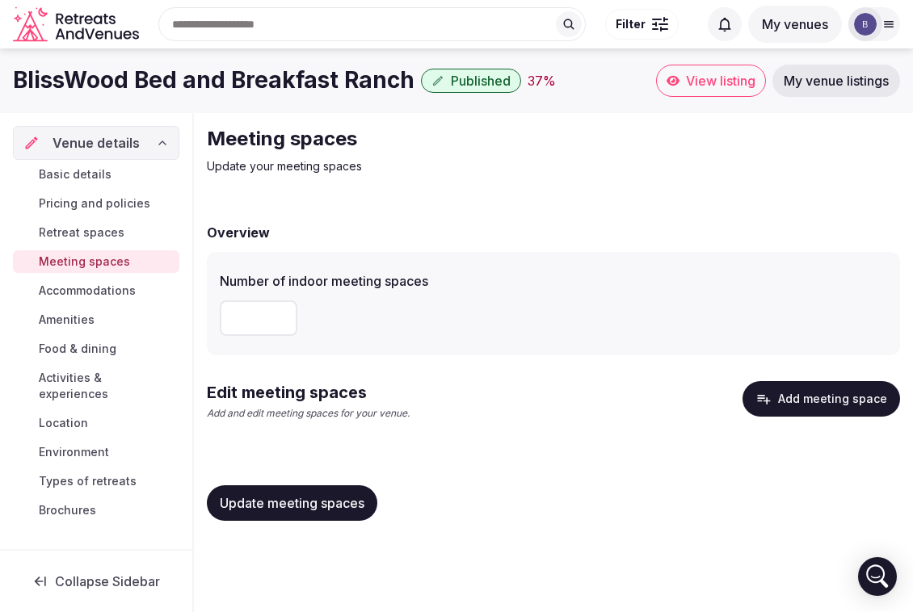
click at [269, 316] on input "number" at bounding box center [259, 319] width 78 height 36
click at [837, 401] on button "Add meeting space" at bounding box center [822, 399] width 158 height 36
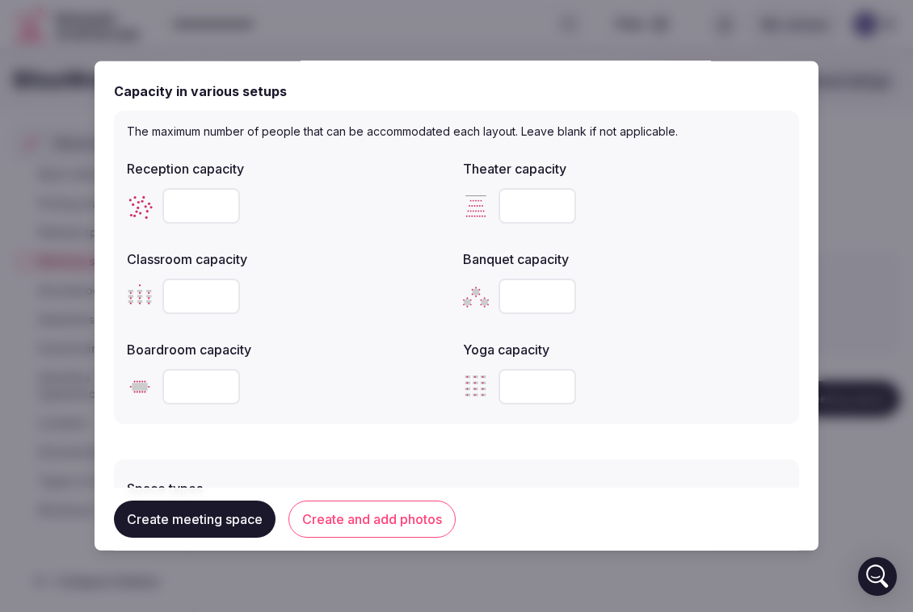
scroll to position [532, 0]
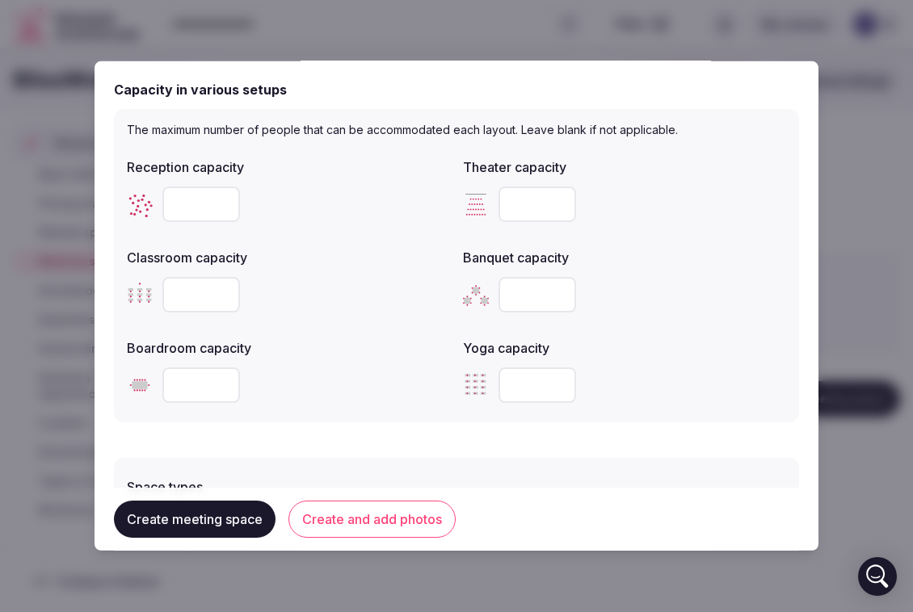
click at [205, 210] on input "number" at bounding box center [201, 205] width 78 height 36
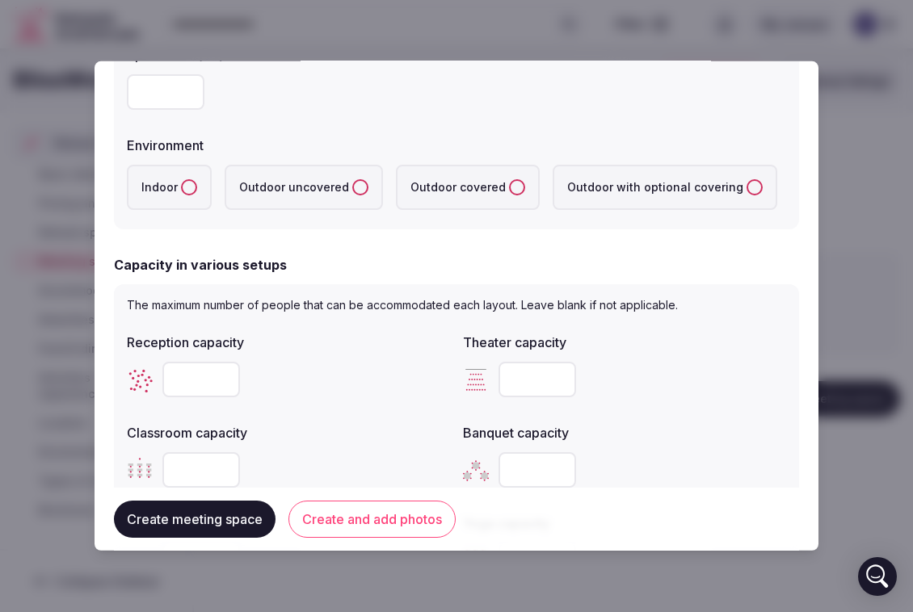
scroll to position [0, 0]
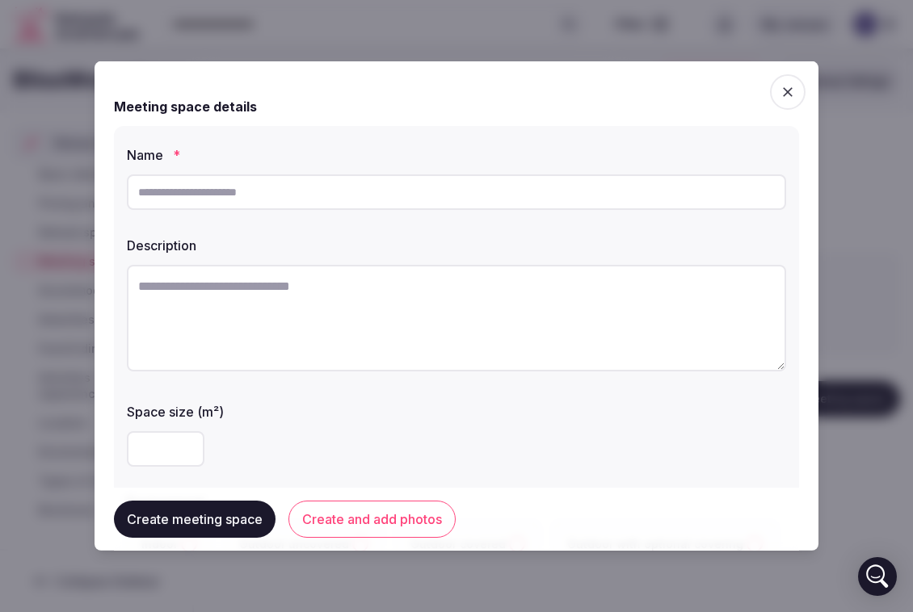
click at [777, 98] on span "button" at bounding box center [788, 92] width 36 height 36
